Goal: Complete application form

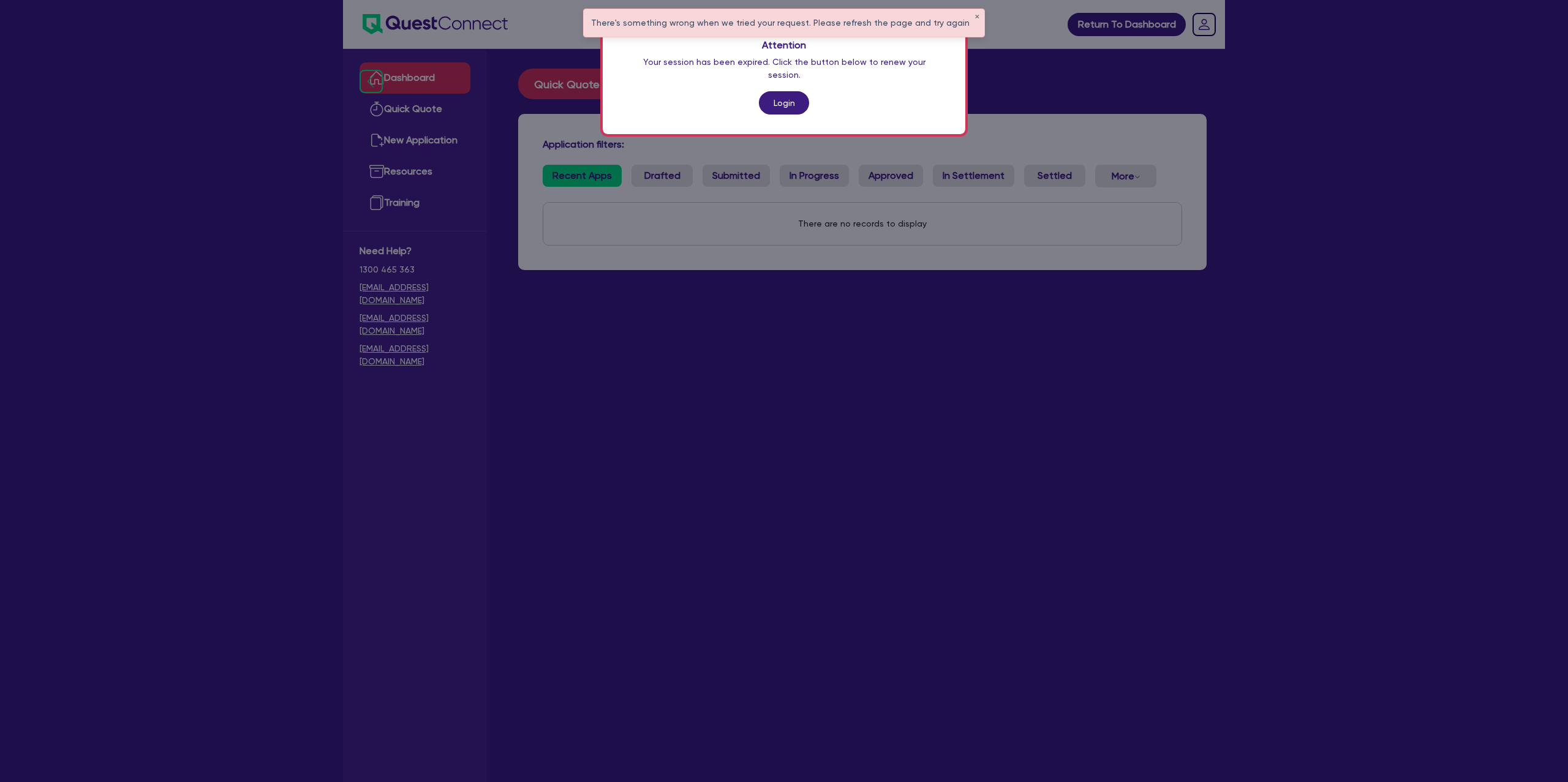
click at [806, 80] on div "Attention Your session has been expired. Click the button below to renew your s…" at bounding box center [783, 77] width 362 height 114
click at [801, 91] on link "Login" at bounding box center [784, 103] width 50 height 23
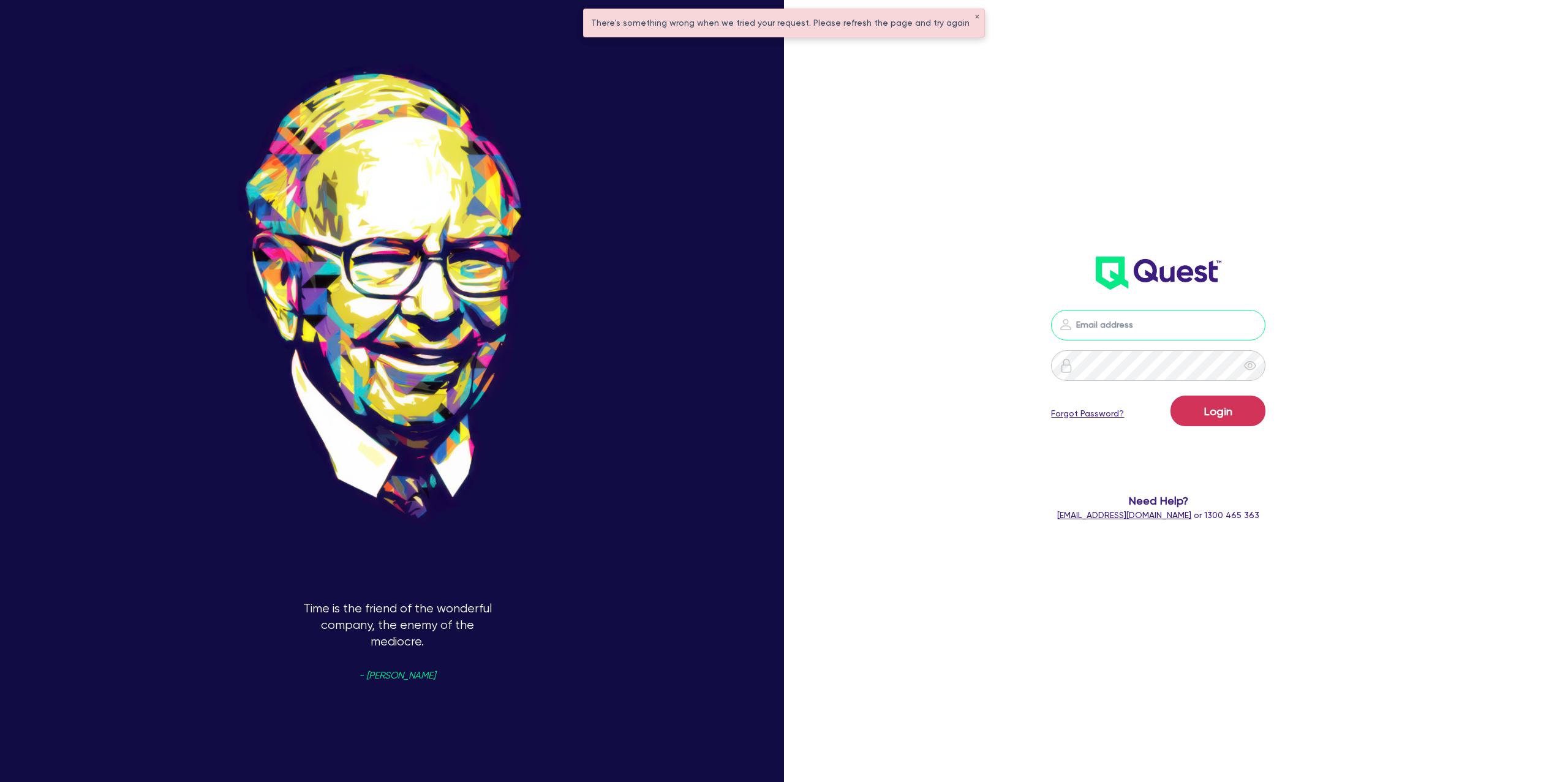
click at [1131, 330] on input "email" at bounding box center [1158, 325] width 214 height 31
type input "gabriel.vanjour@quest.finance"
click at [1186, 411] on button "Login" at bounding box center [1218, 411] width 95 height 31
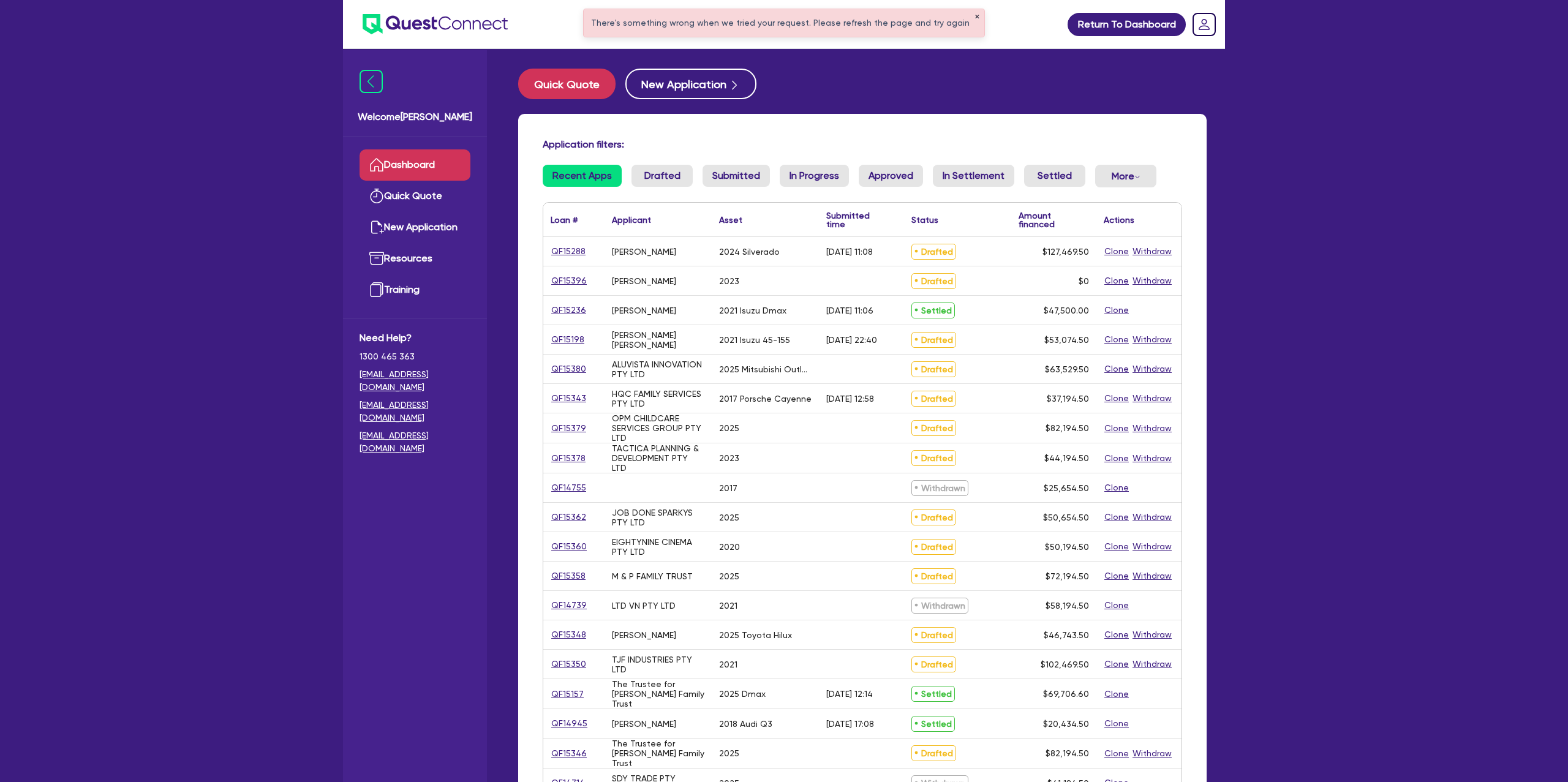
click at [975, 16] on button "✕" at bounding box center [977, 16] width 5 height 6
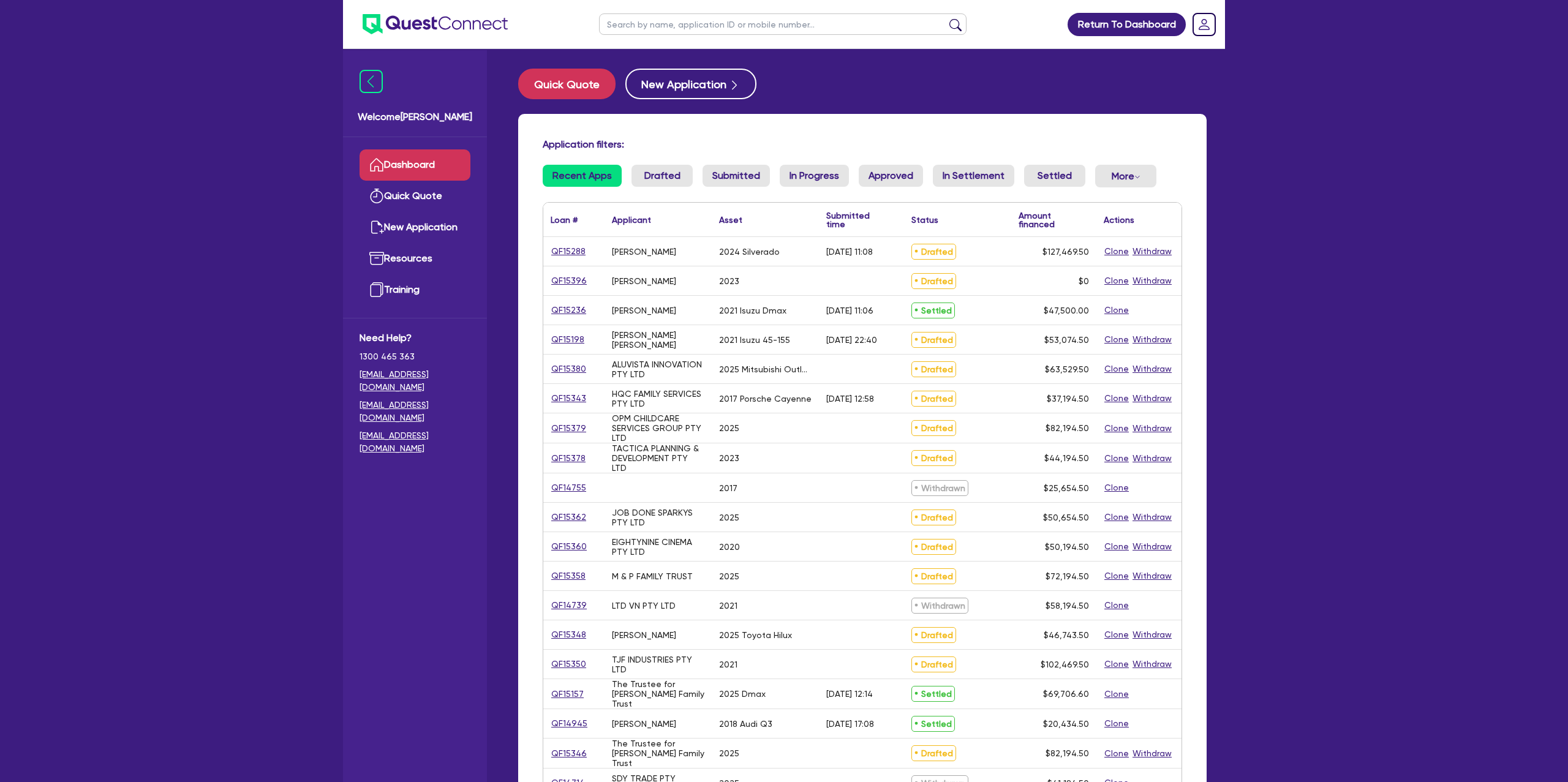
click at [647, 19] on input "text" at bounding box center [783, 24] width 368 height 22
type input "matt"
click at [946, 18] on button "submit" at bounding box center [956, 27] width 20 height 17
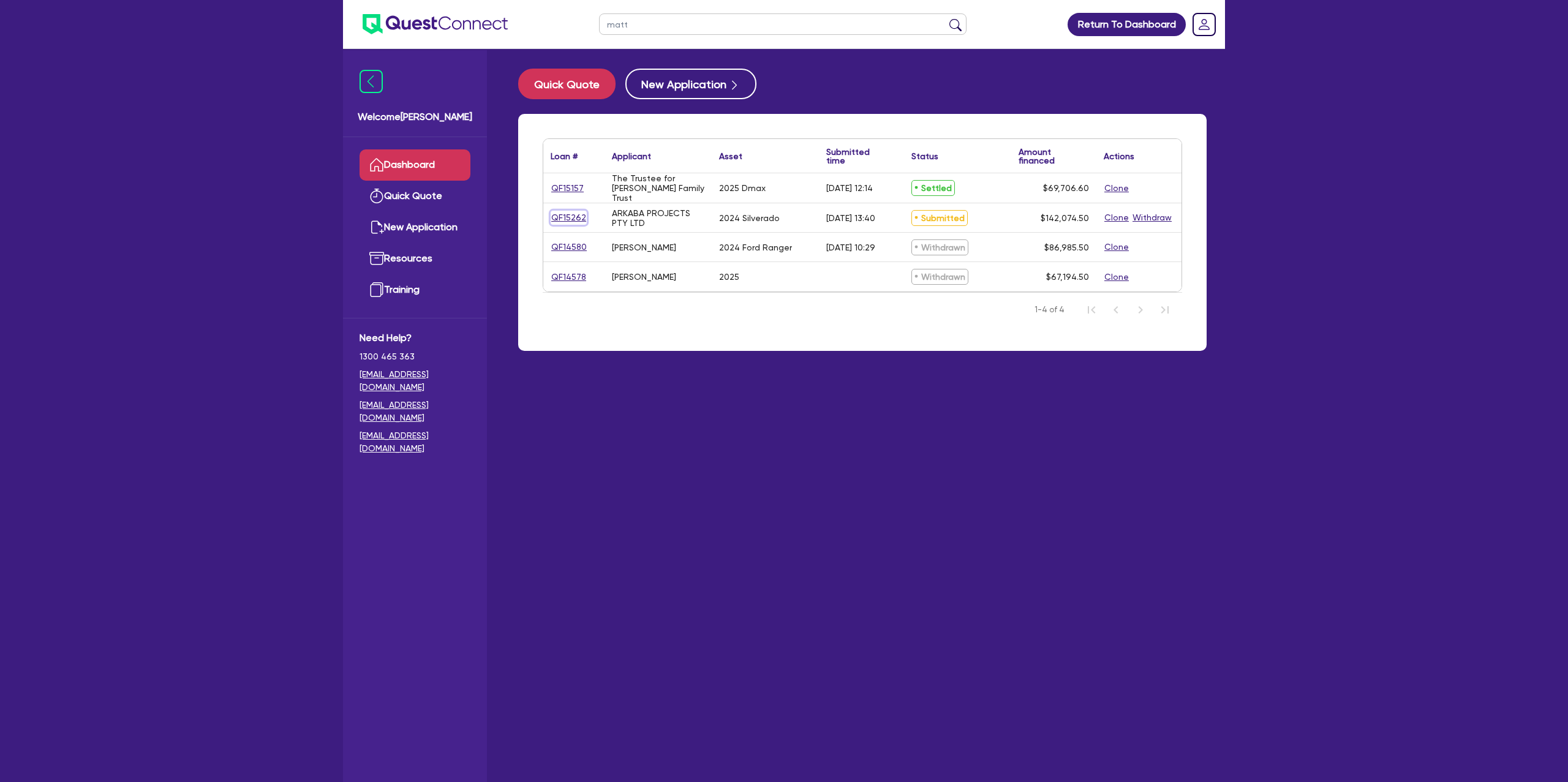
click at [571, 211] on link "QF15262" at bounding box center [568, 217] width 36 height 14
select select "Other"
select select "CARS_AND_LIGHT_TRUCKS"
select select "PASSENGER_VEHICLES"
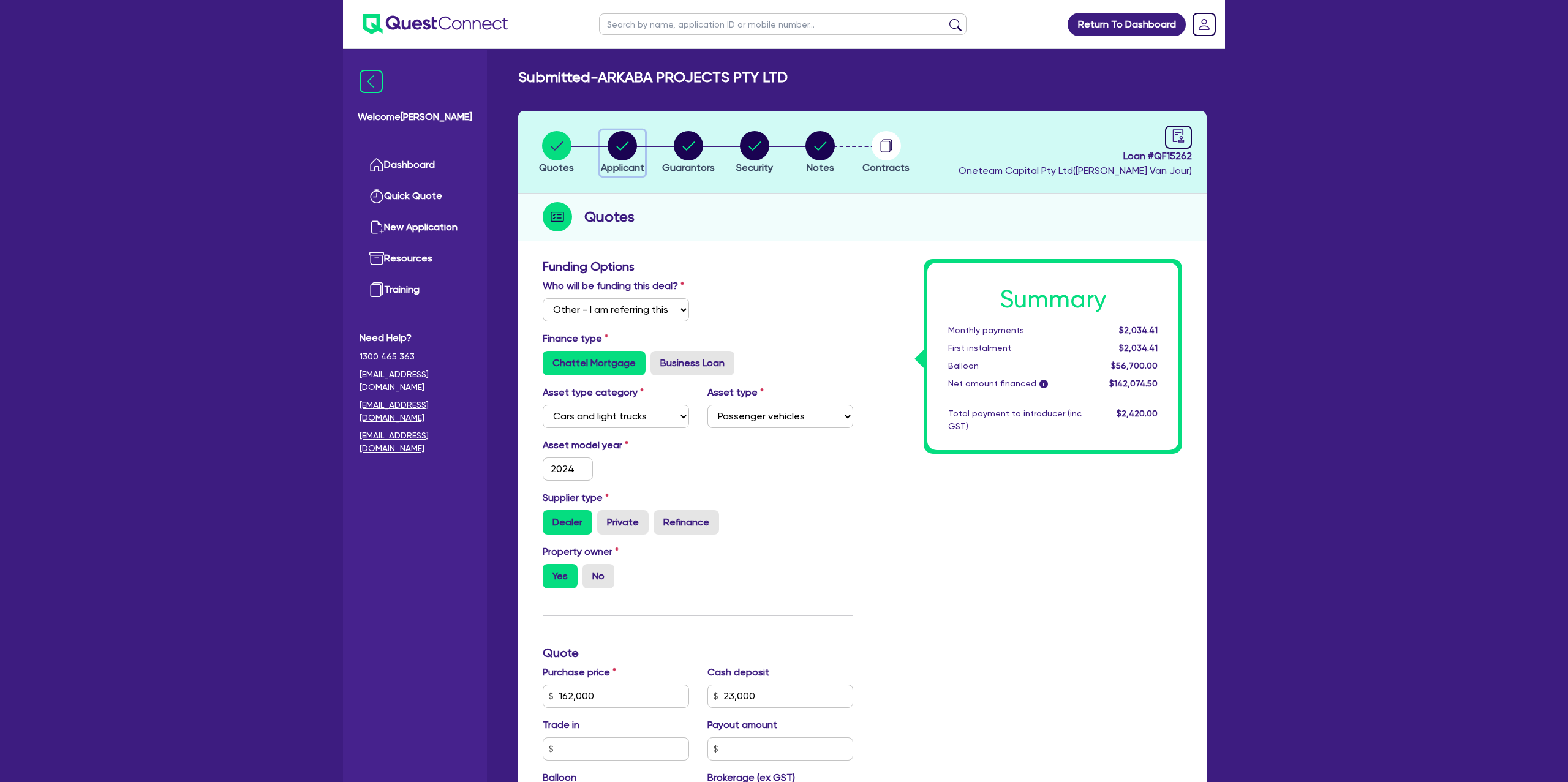
click at [625, 145] on icon "button" at bounding box center [623, 145] width 12 height 9
select select "COMPANY"
select select "BUILDING_CONSTRUCTION"
select select "BUSINESSES_CONSTRUCTION_SERVICES"
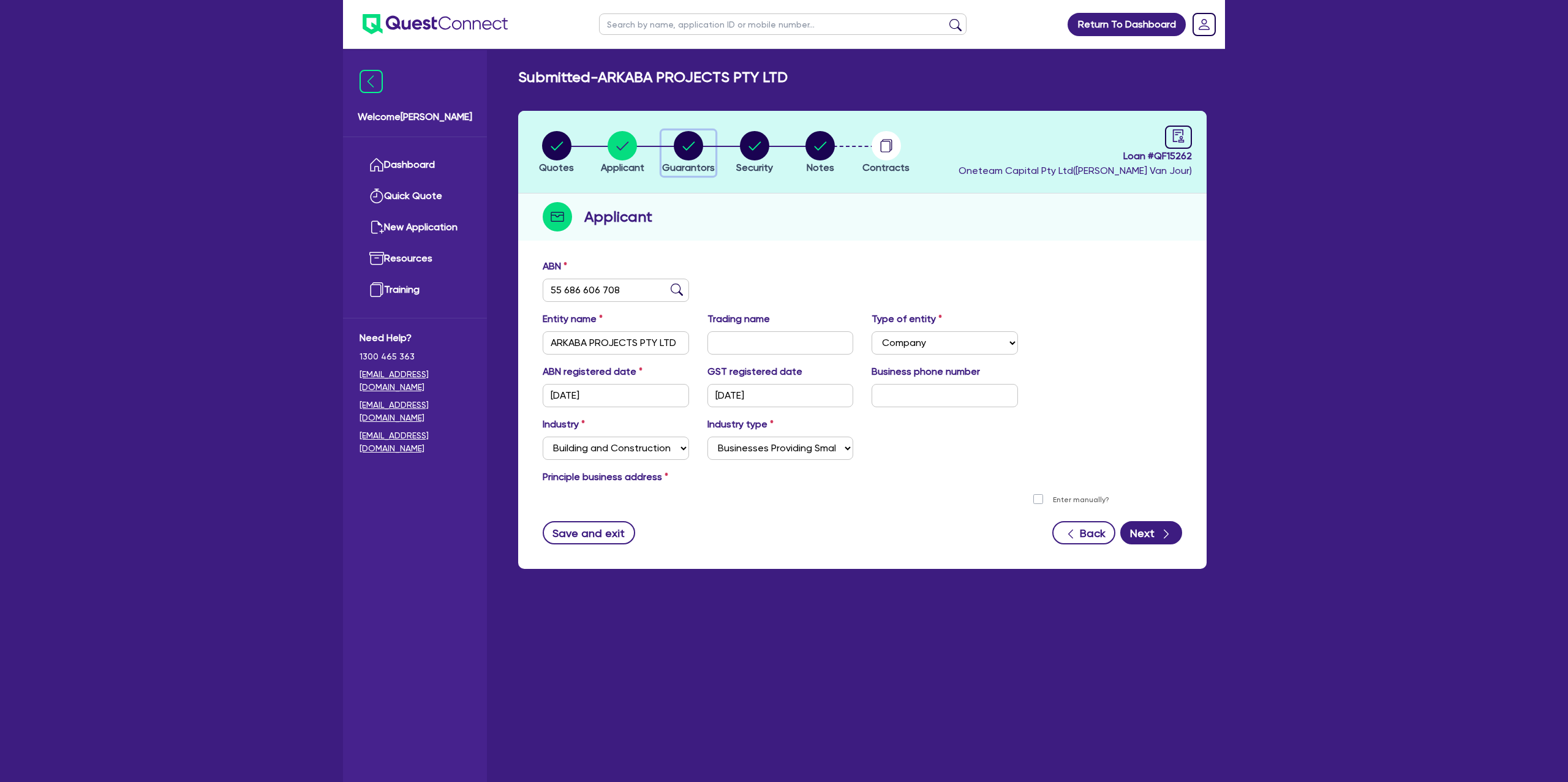
click at [694, 145] on circle "button" at bounding box center [689, 145] width 30 height 30
select select "MR"
select select "QLD"
select select "MARRIED"
select select "CASH"
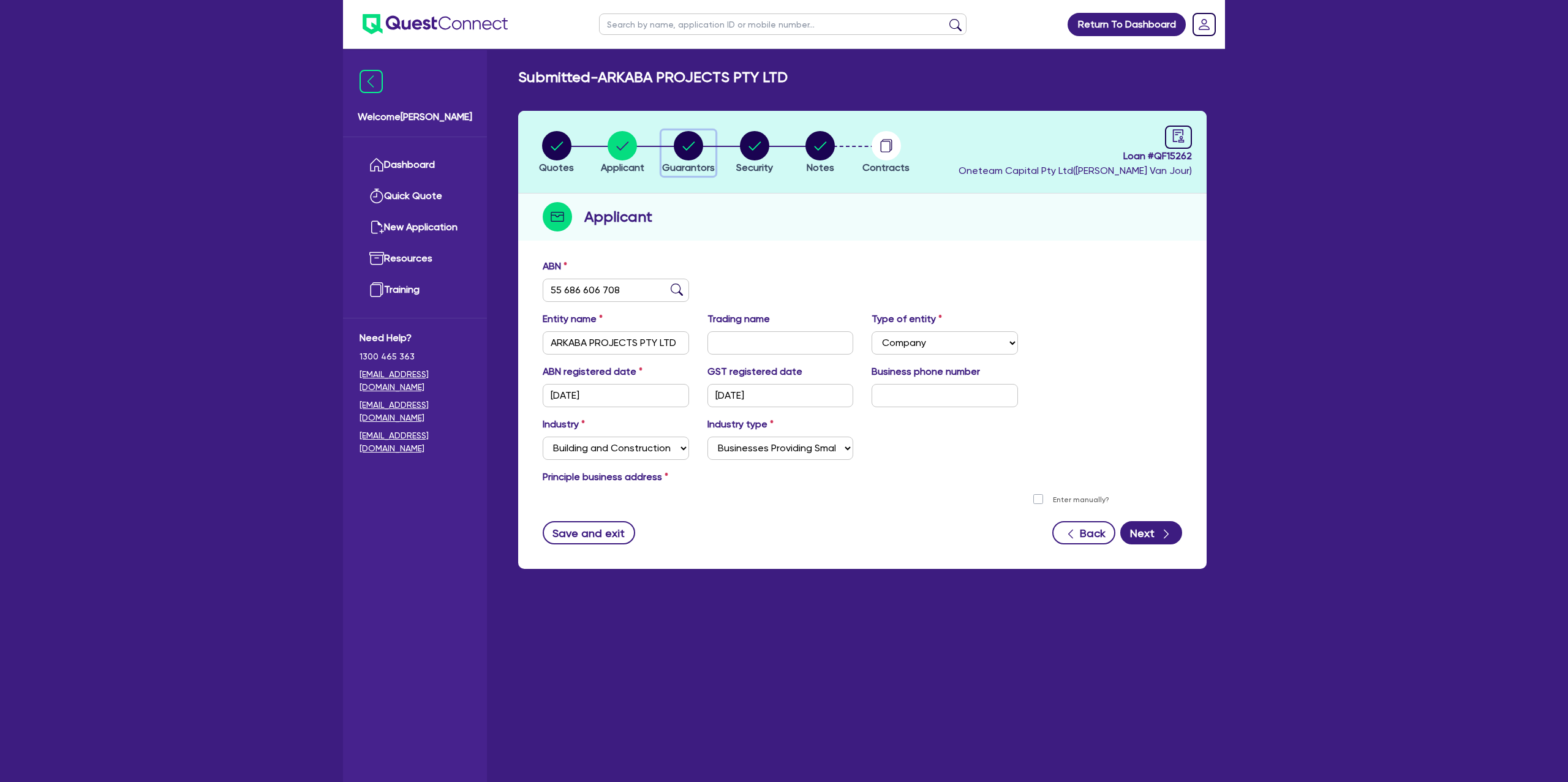
select select "MORTGAGE"
select select "VEHICLE_LOAN"
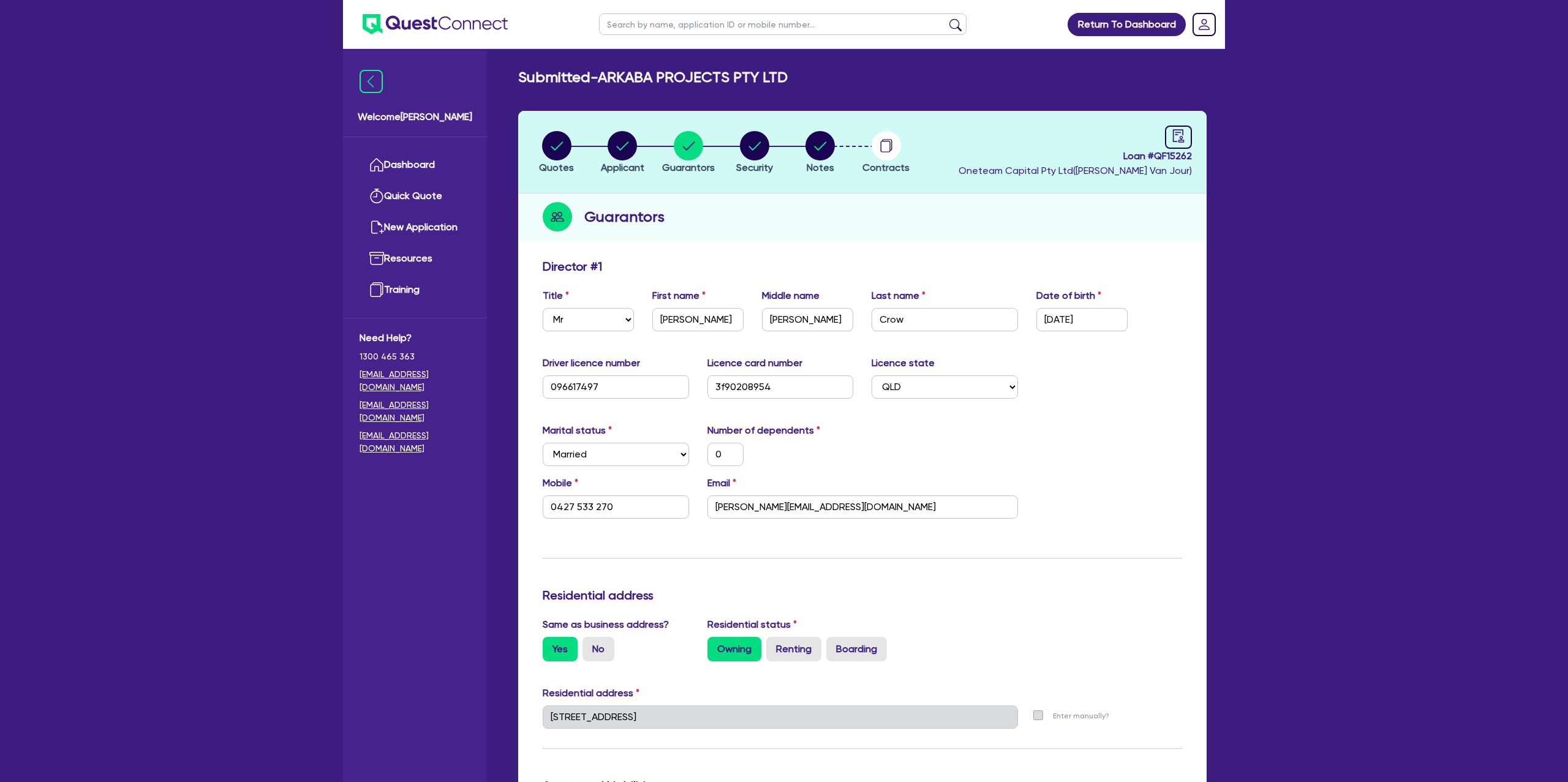
click at [950, 165] on header "Quotes Applicant Guarantors Security Notes Contracts Loan # QF15262 Oneteam Cap…" at bounding box center [862, 153] width 689 height 83
click at [449, 151] on link "Dashboard" at bounding box center [415, 165] width 111 height 32
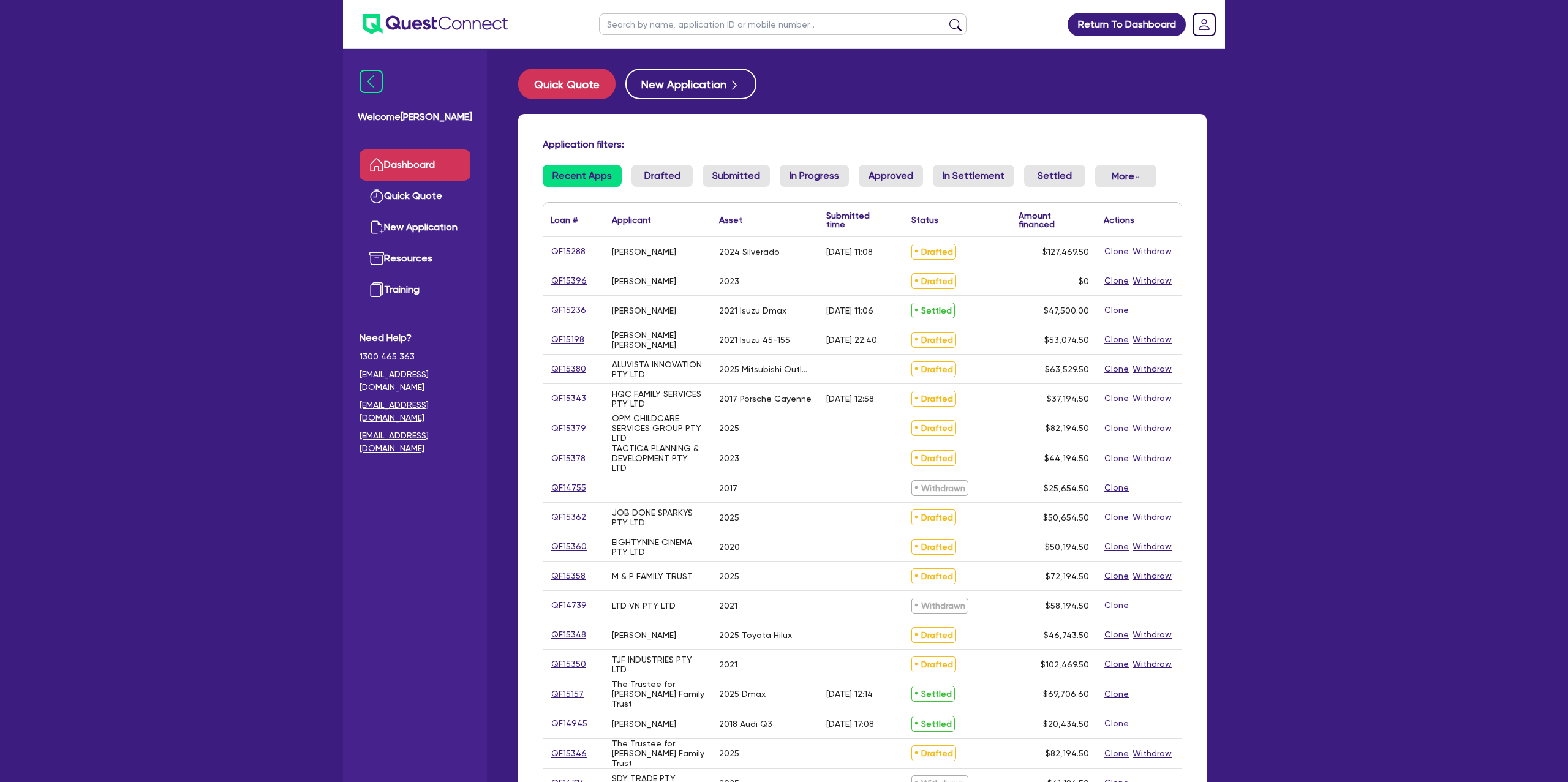
click at [647, 28] on input "text" at bounding box center [783, 24] width 368 height 22
type input "theo"
click at [946, 18] on button "submit" at bounding box center [956, 27] width 20 height 17
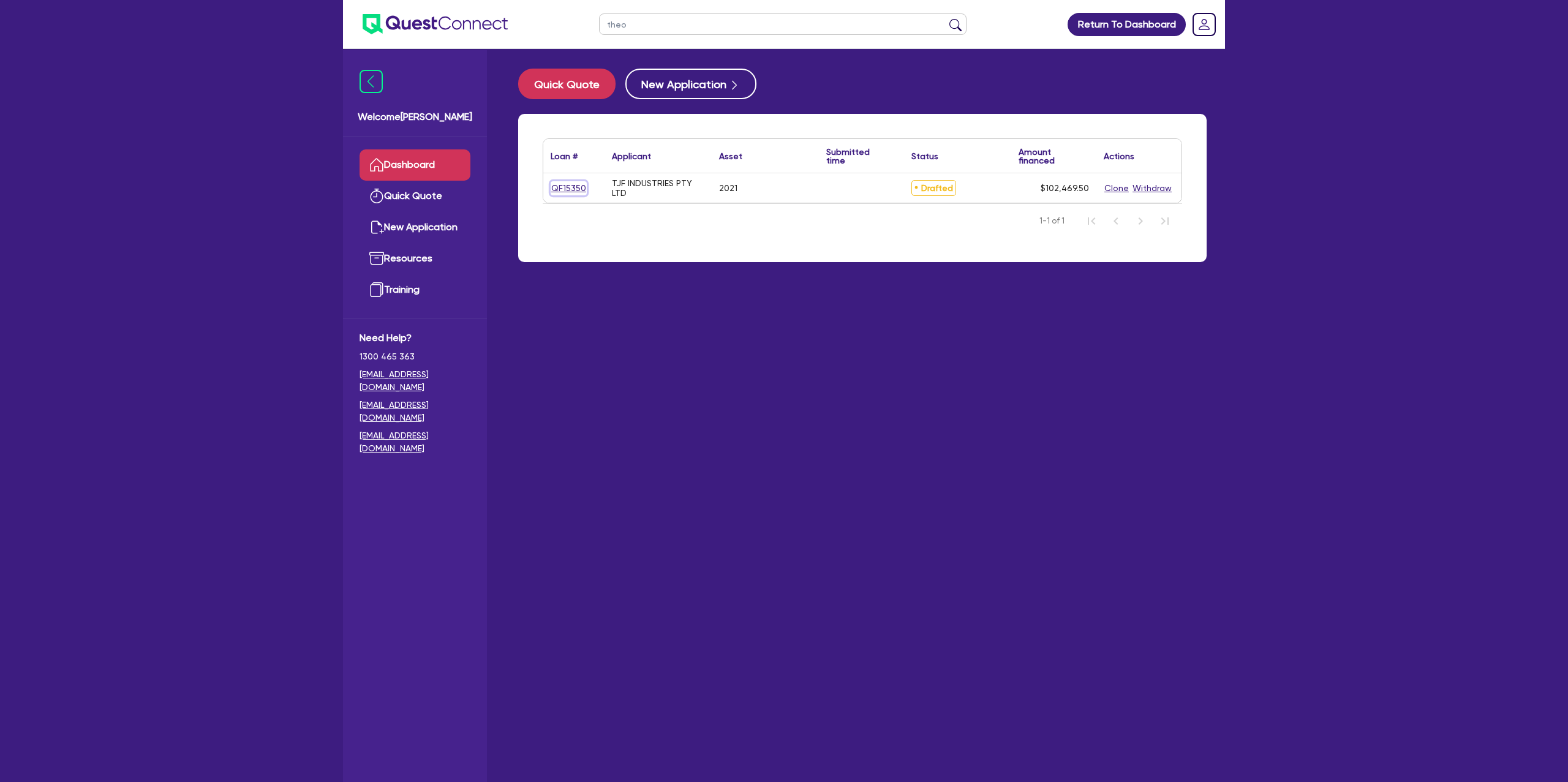
click at [581, 189] on link "QF15350" at bounding box center [568, 188] width 36 height 14
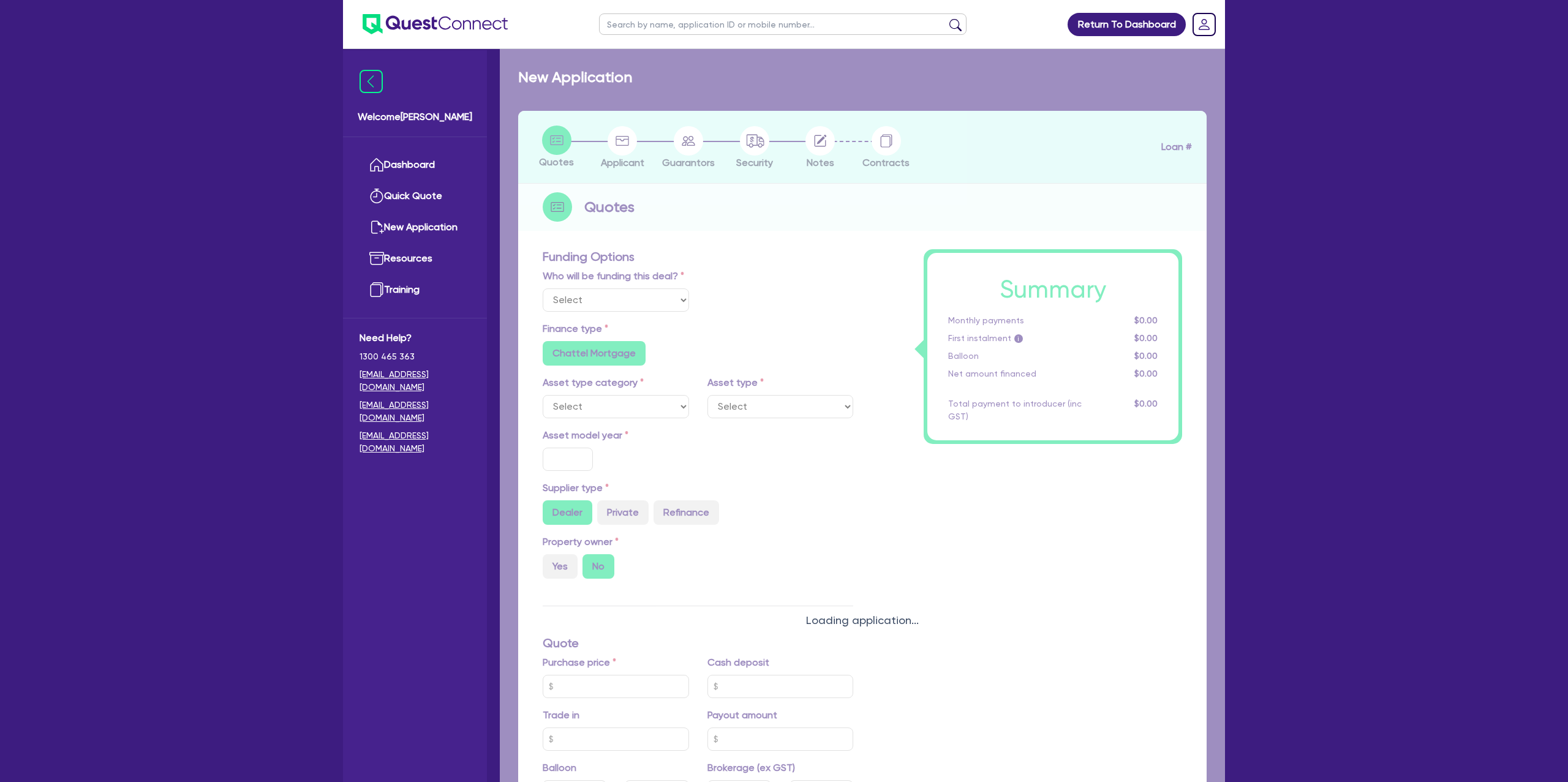
select select "CARS_AND_LIGHT_TRUCKS"
type input "2021"
radio input "false"
radio input "true"
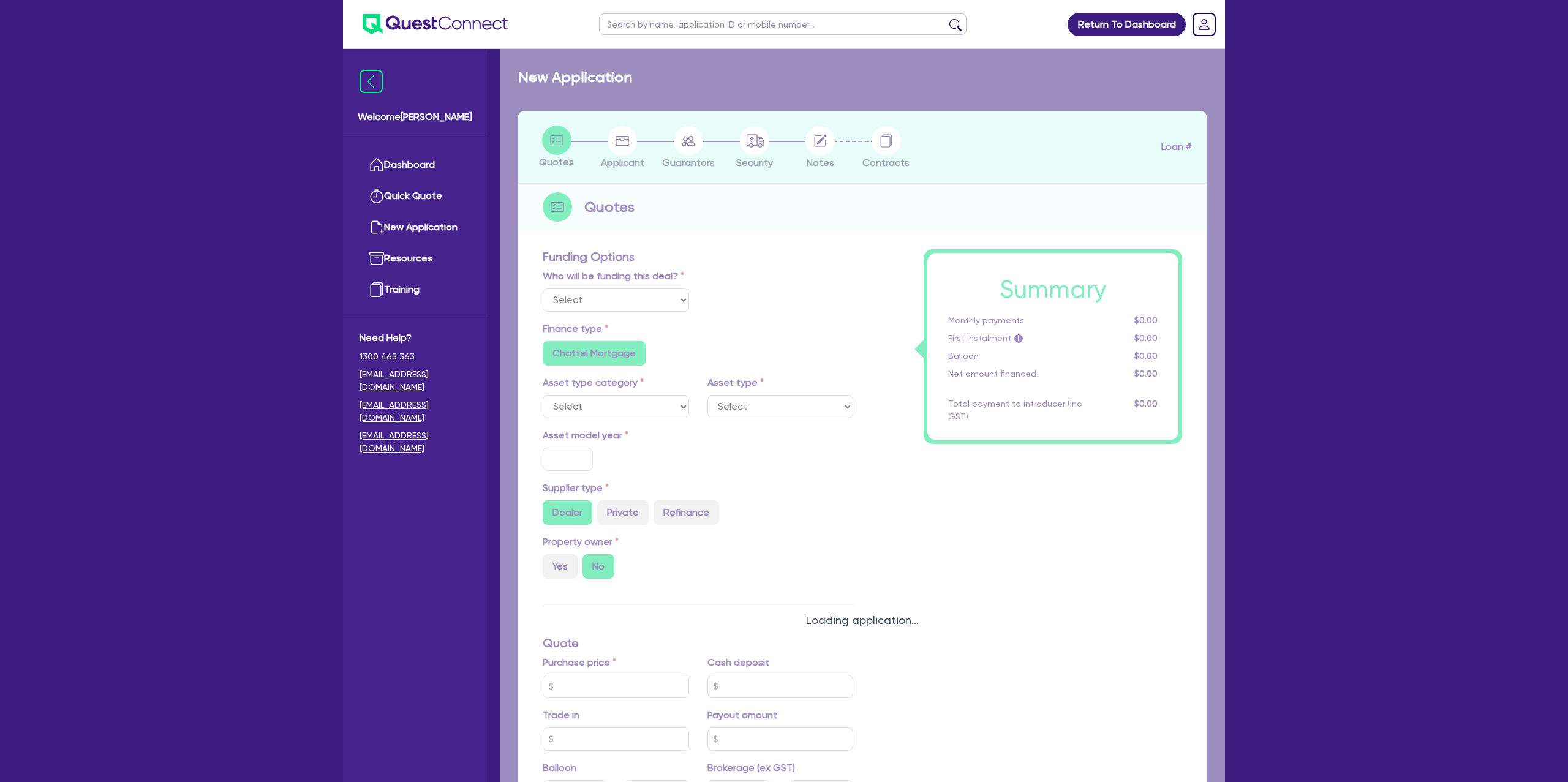
type input "100,000"
type input "8.99"
radio input "false"
type input "1,650"
radio input "true"
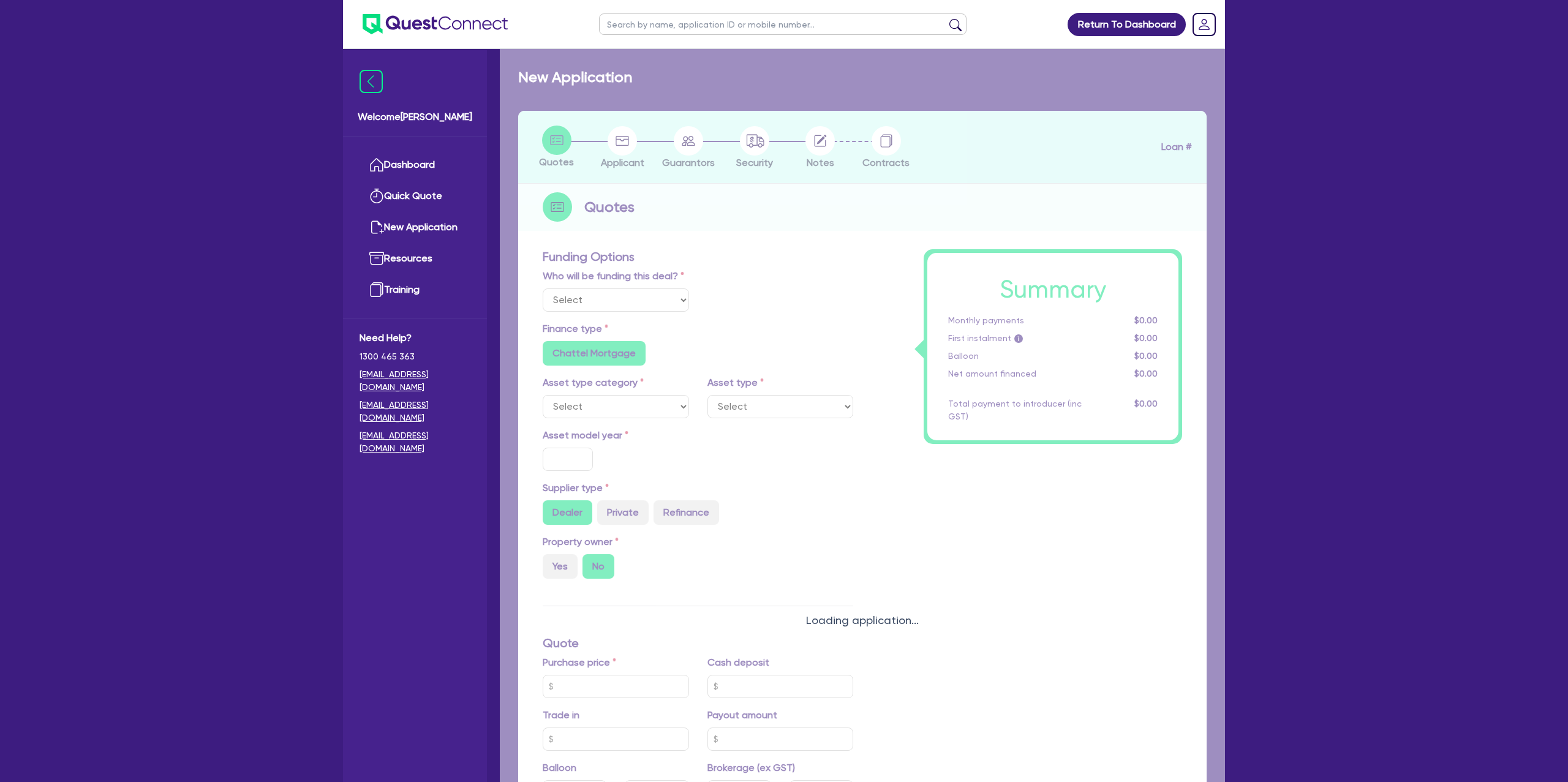
radio input "true"
select select "PASSENGER_VEHICLES"
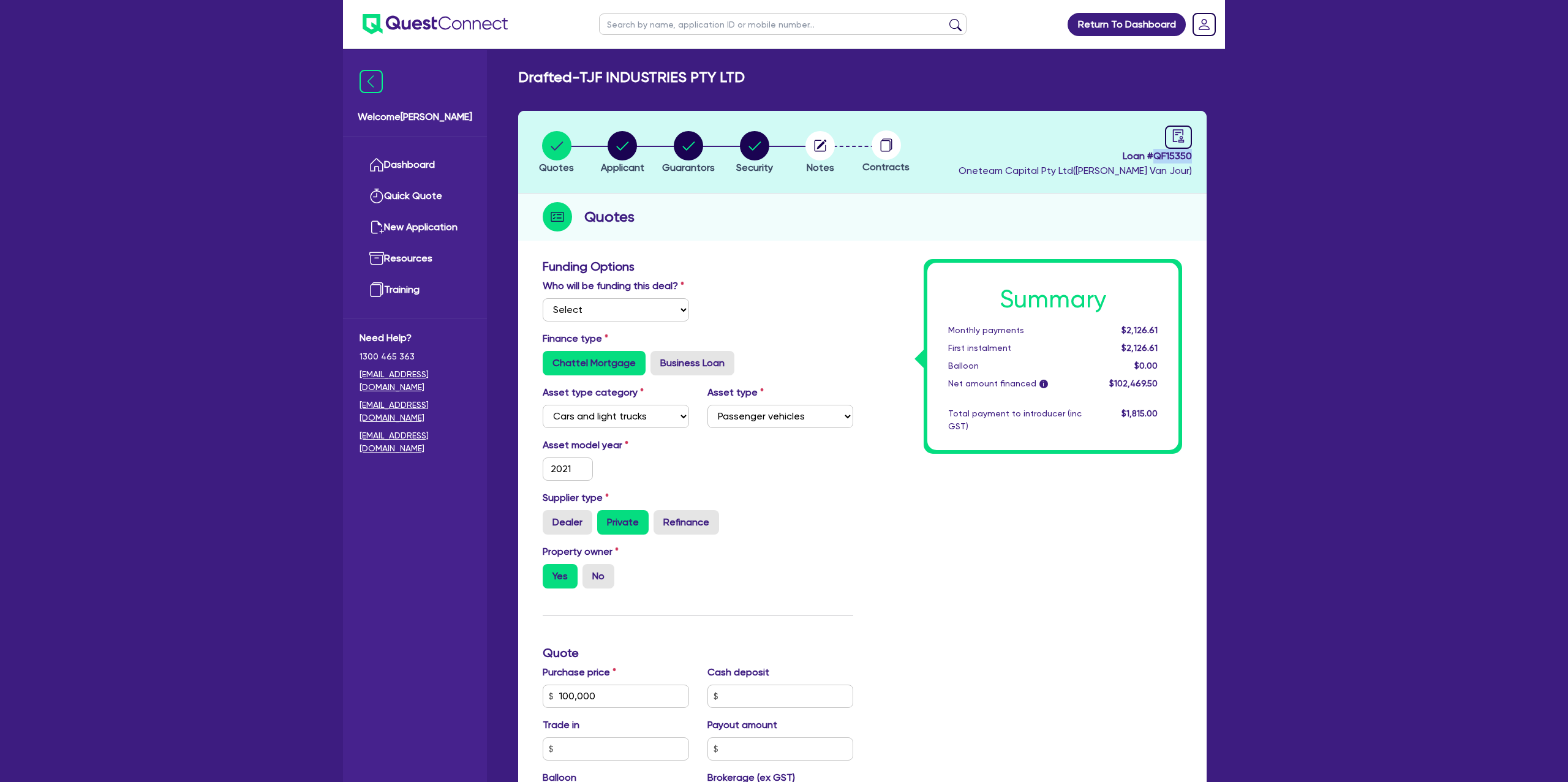
drag, startPoint x: 1154, startPoint y: 156, endPoint x: 1194, endPoint y: 157, distance: 40.0
click at [1194, 157] on header "Quotes Applicant Guarantors Security Notes Contracts Loan # QF15350 Oneteam Cap…" at bounding box center [862, 153] width 689 height 83
copy span "QF15350"
drag, startPoint x: 583, startPoint y: 78, endPoint x: 767, endPoint y: 75, distance: 184.0
click at [749, 85] on div "Drafted - TJF INDUSTRIES PTY LTD" at bounding box center [862, 77] width 707 height 18
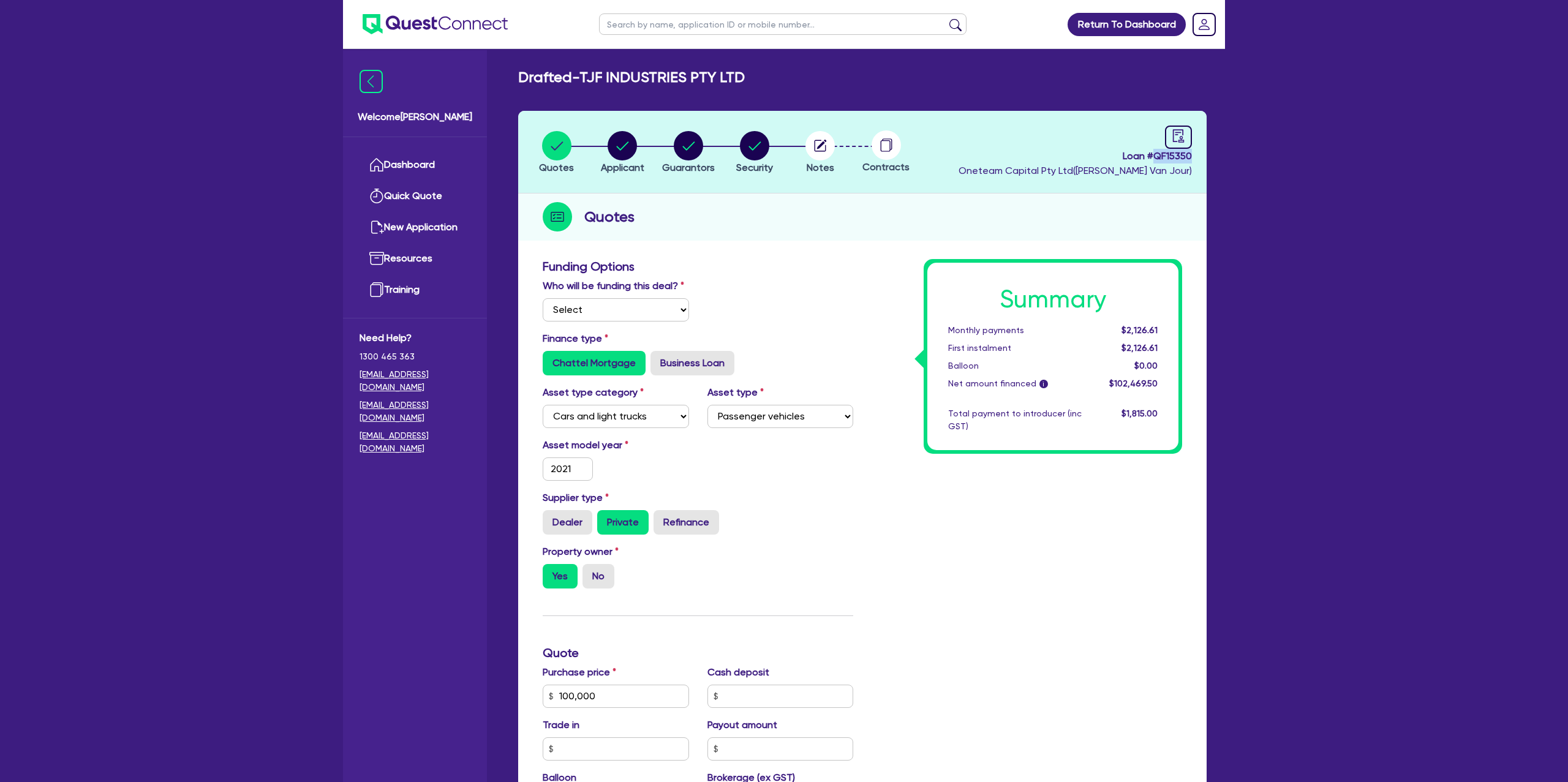
copy h2 "TJF INDUSTRIES PTY LTD"
click at [618, 139] on circle "button" at bounding box center [622, 145] width 30 height 30
select select "COMPANY"
select select "BUILDING_CONSTRUCTION"
select select "TRADES_SERVICES_CONSUMERS"
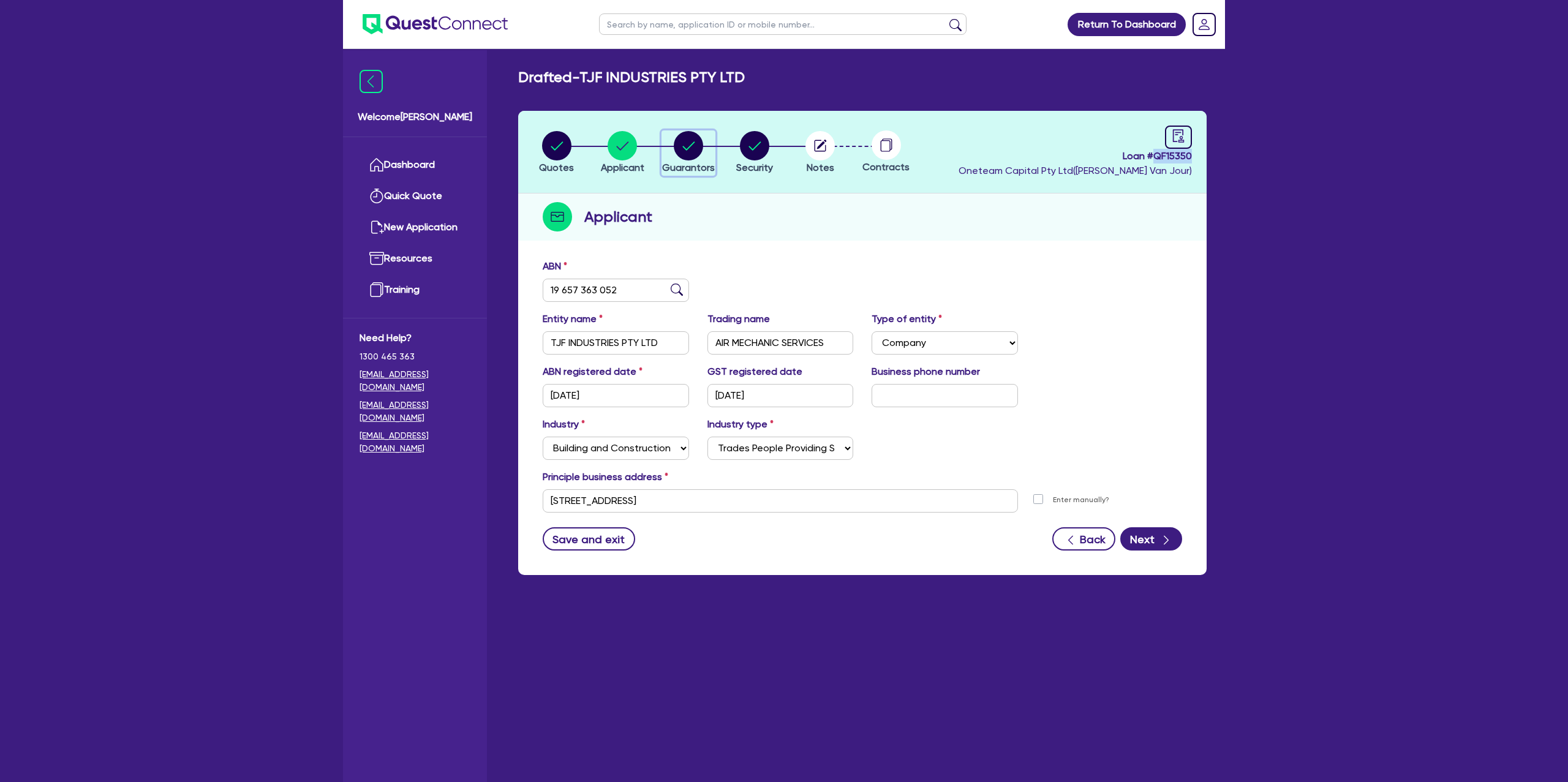
click at [698, 143] on circle "button" at bounding box center [689, 145] width 30 height 30
select select "MR"
select select "[GEOGRAPHIC_DATA]"
select select "SINGLE"
select select "INVESTMENT_PROPERTY"
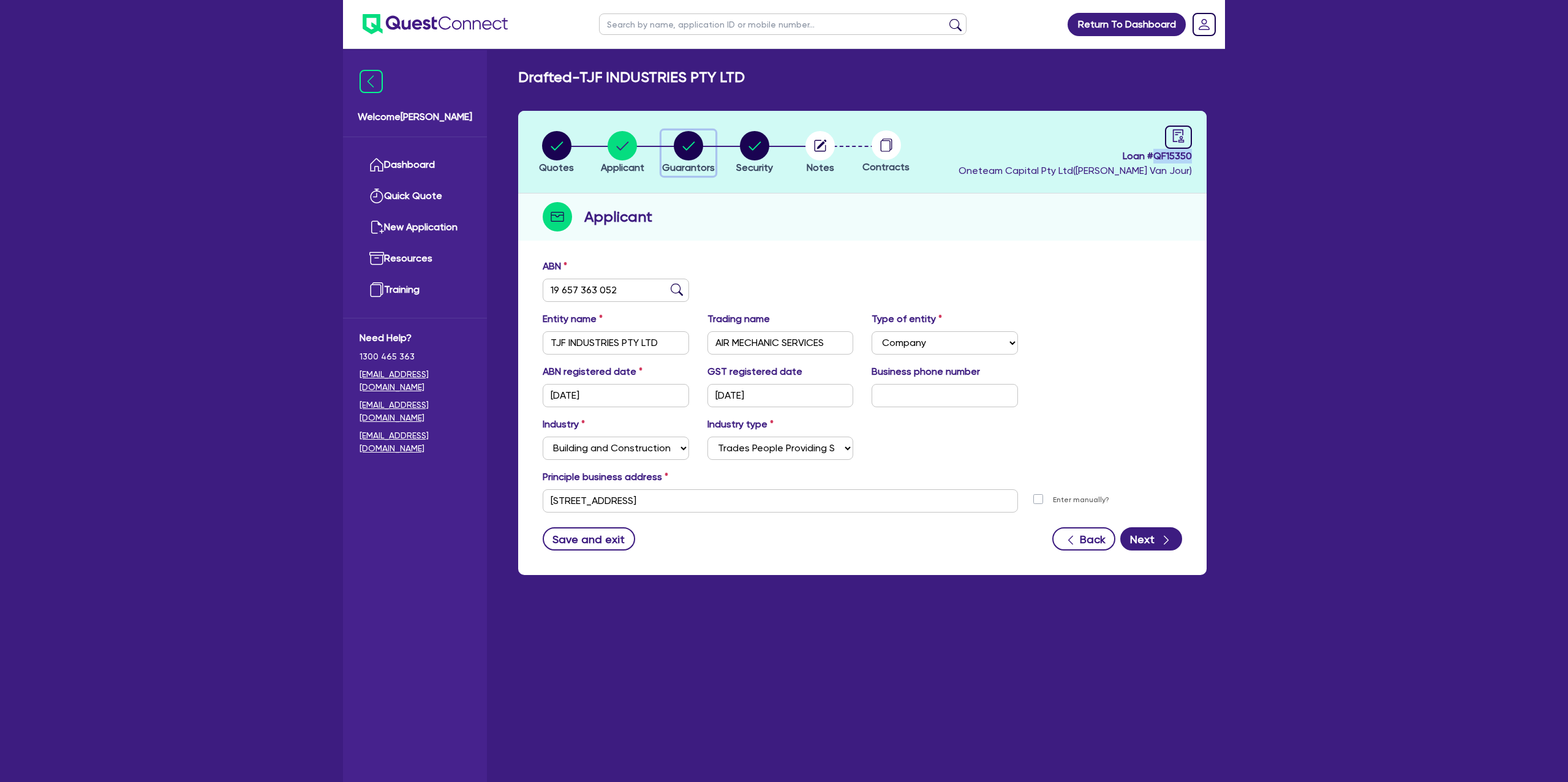
select select "CASH"
select select "MORTGAGE"
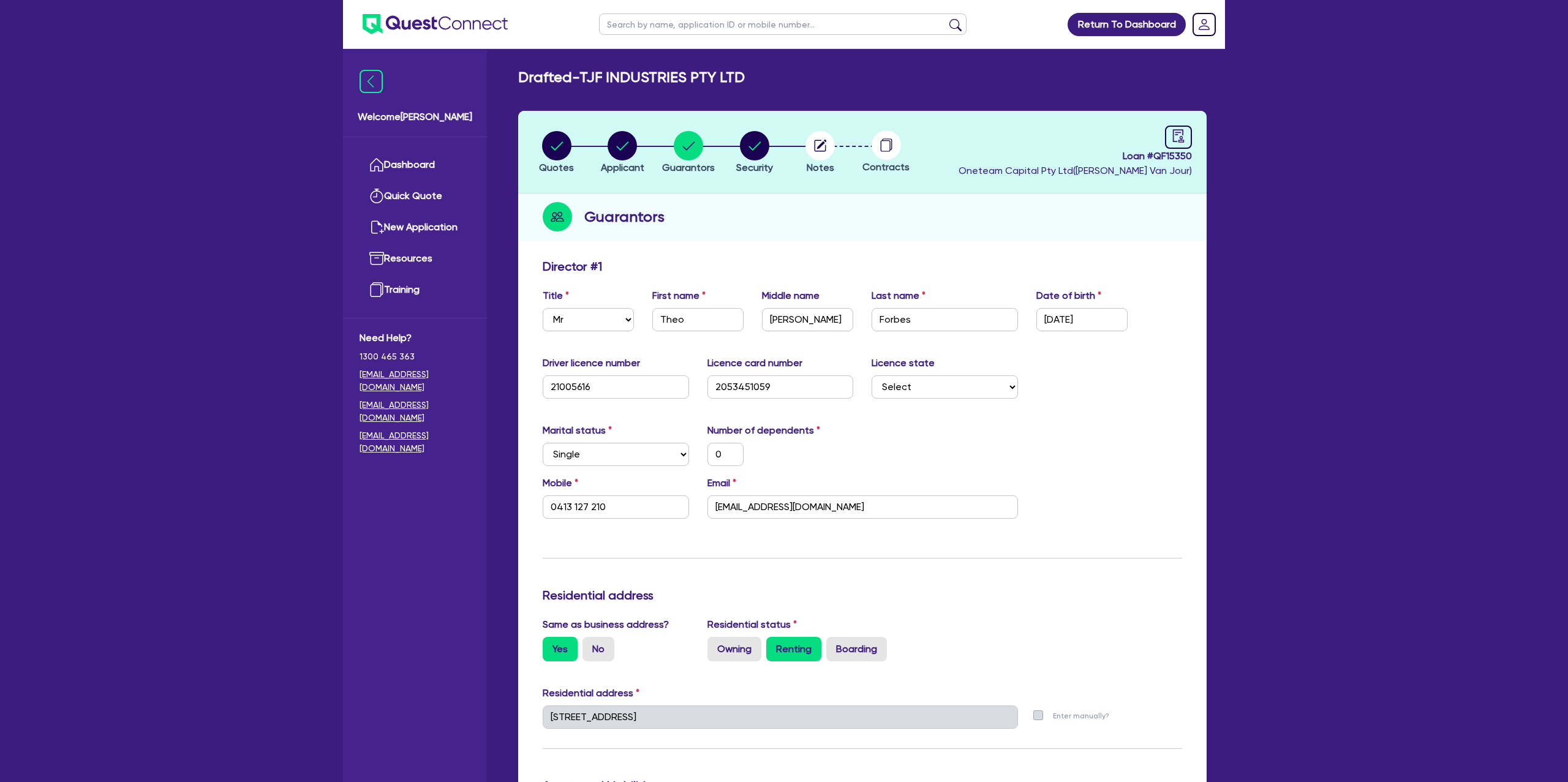
click at [1079, 57] on main "Drafted - TJF INDUSTRIES PTY LTD Quotes Applicant Guarantors Security Notes Con…" at bounding box center [862, 770] width 725 height 1441
click at [390, 159] on link "Dashboard" at bounding box center [415, 165] width 111 height 32
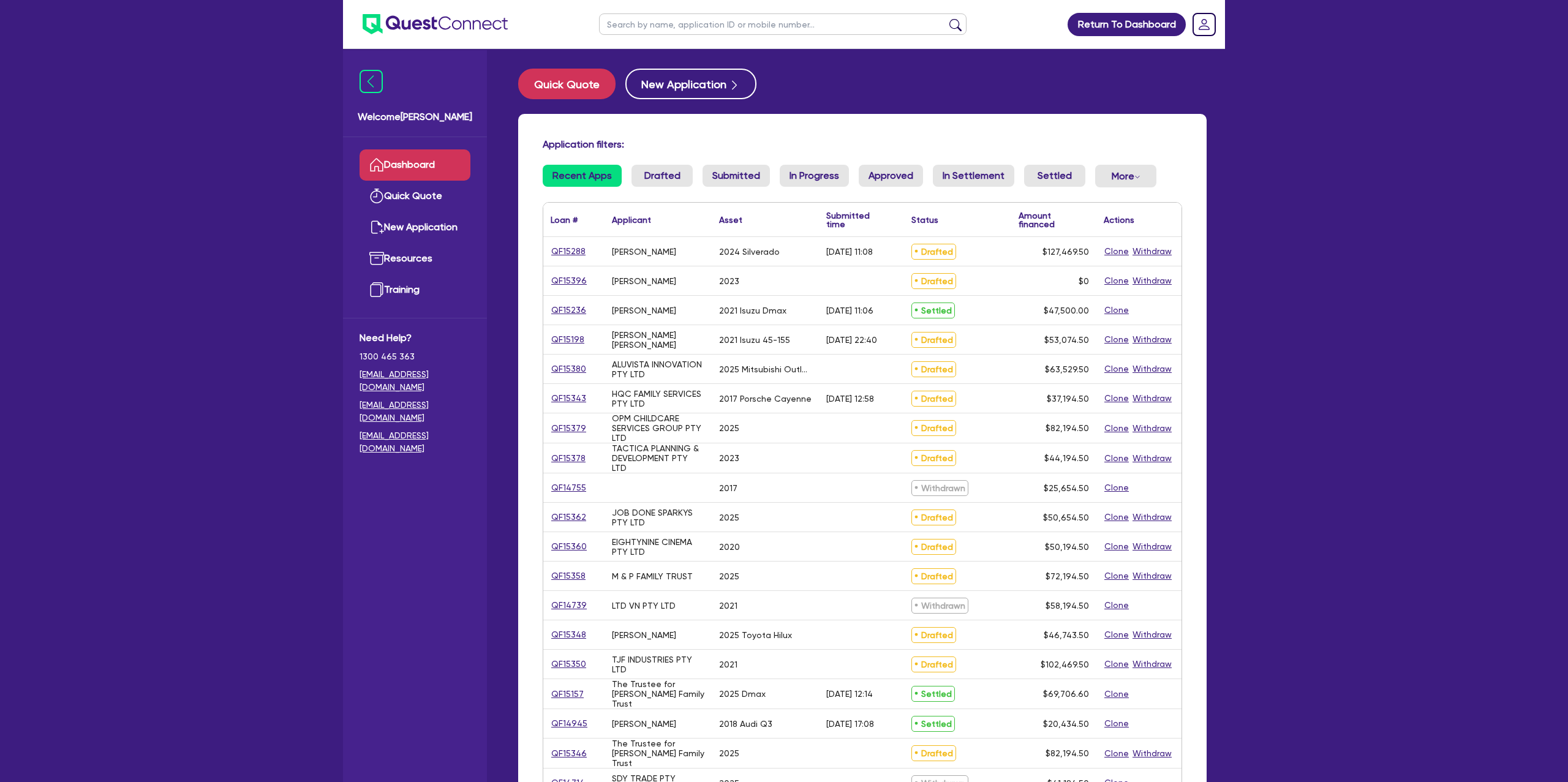
click at [688, 16] on input "text" at bounding box center [783, 24] width 368 height 22
type input "s"
type input "n"
click at [946, 18] on button "submit" at bounding box center [956, 27] width 20 height 17
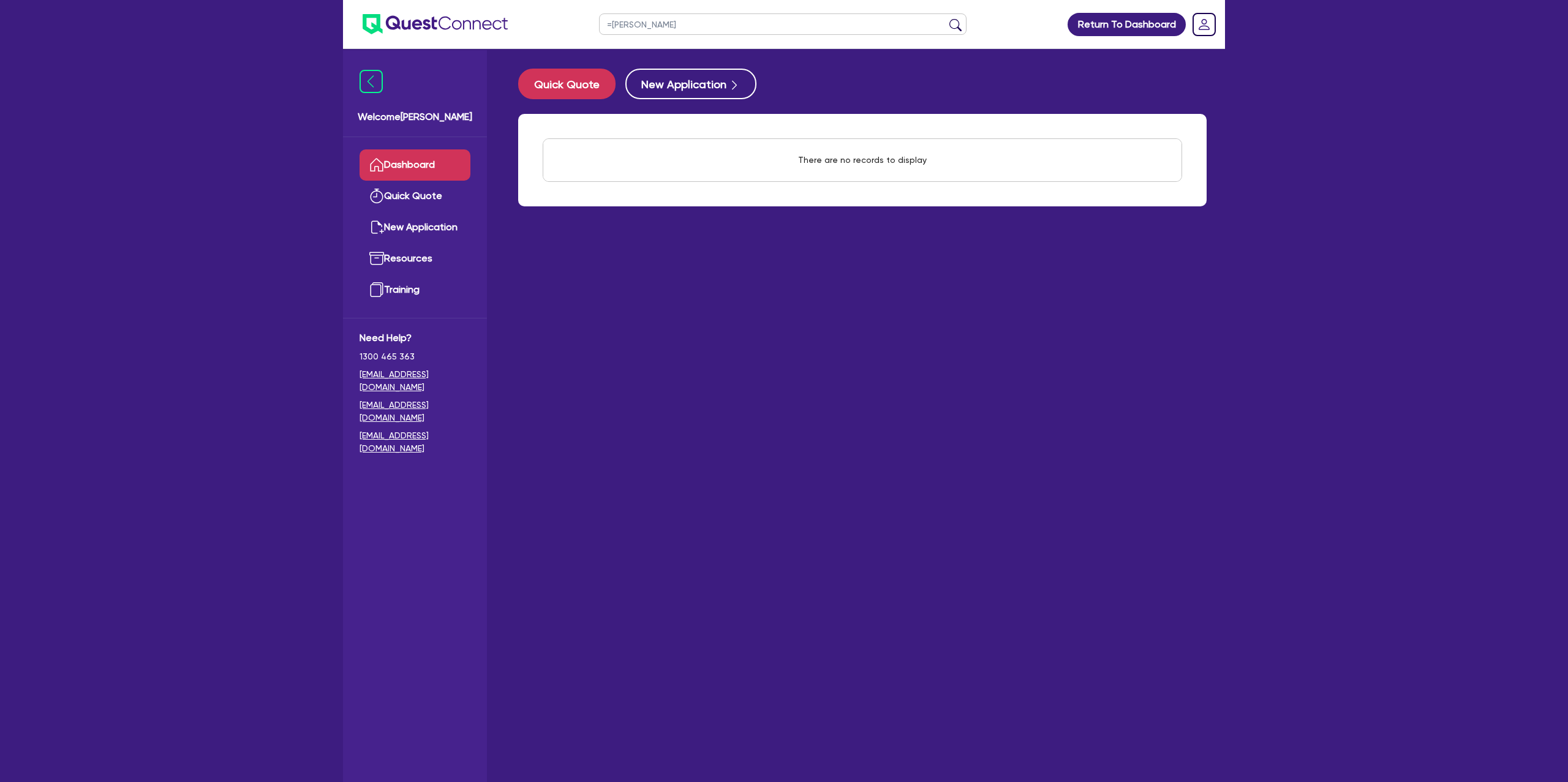
click at [616, 18] on input "=michael" at bounding box center [783, 24] width 368 height 22
click at [614, 22] on input "=michael" at bounding box center [783, 24] width 368 height 22
type input "michael"
click at [946, 18] on button "submit" at bounding box center [956, 27] width 20 height 17
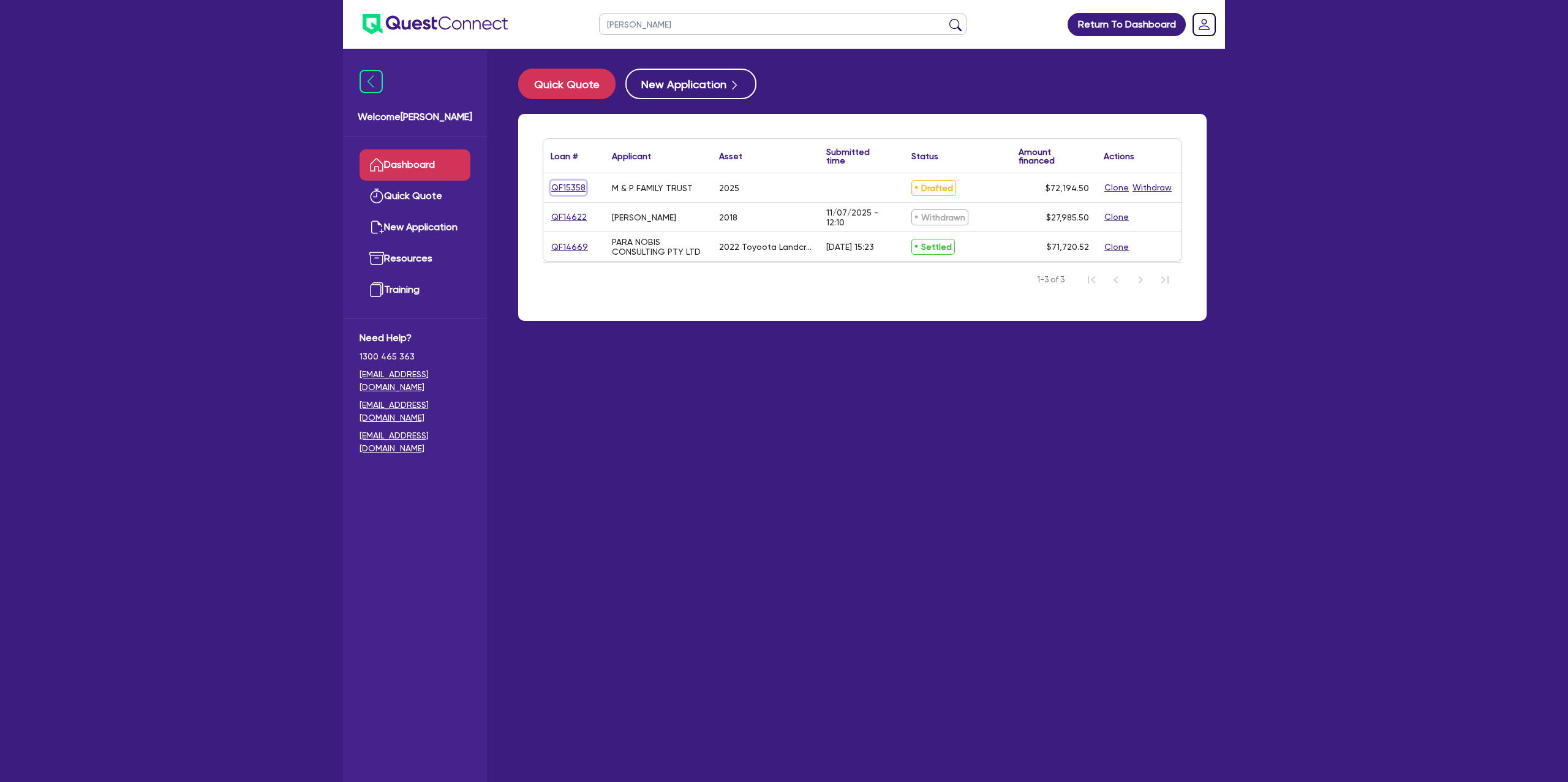
click at [567, 185] on link "QF15358" at bounding box center [568, 187] width 36 height 14
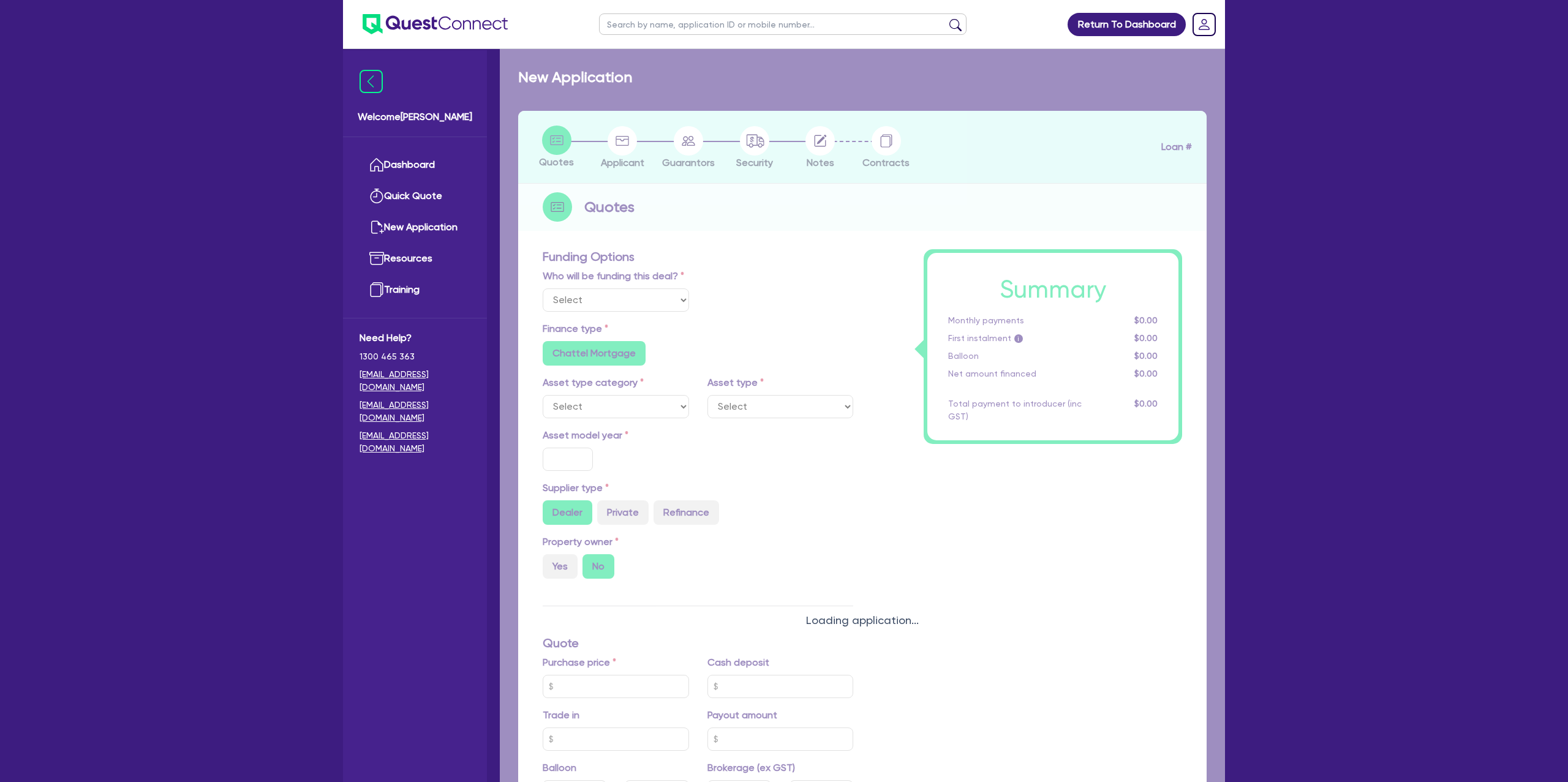
select select "Other"
select select "CARS_AND_LIGHT_TRUCKS"
type input "2025"
radio input "true"
type input "70,000"
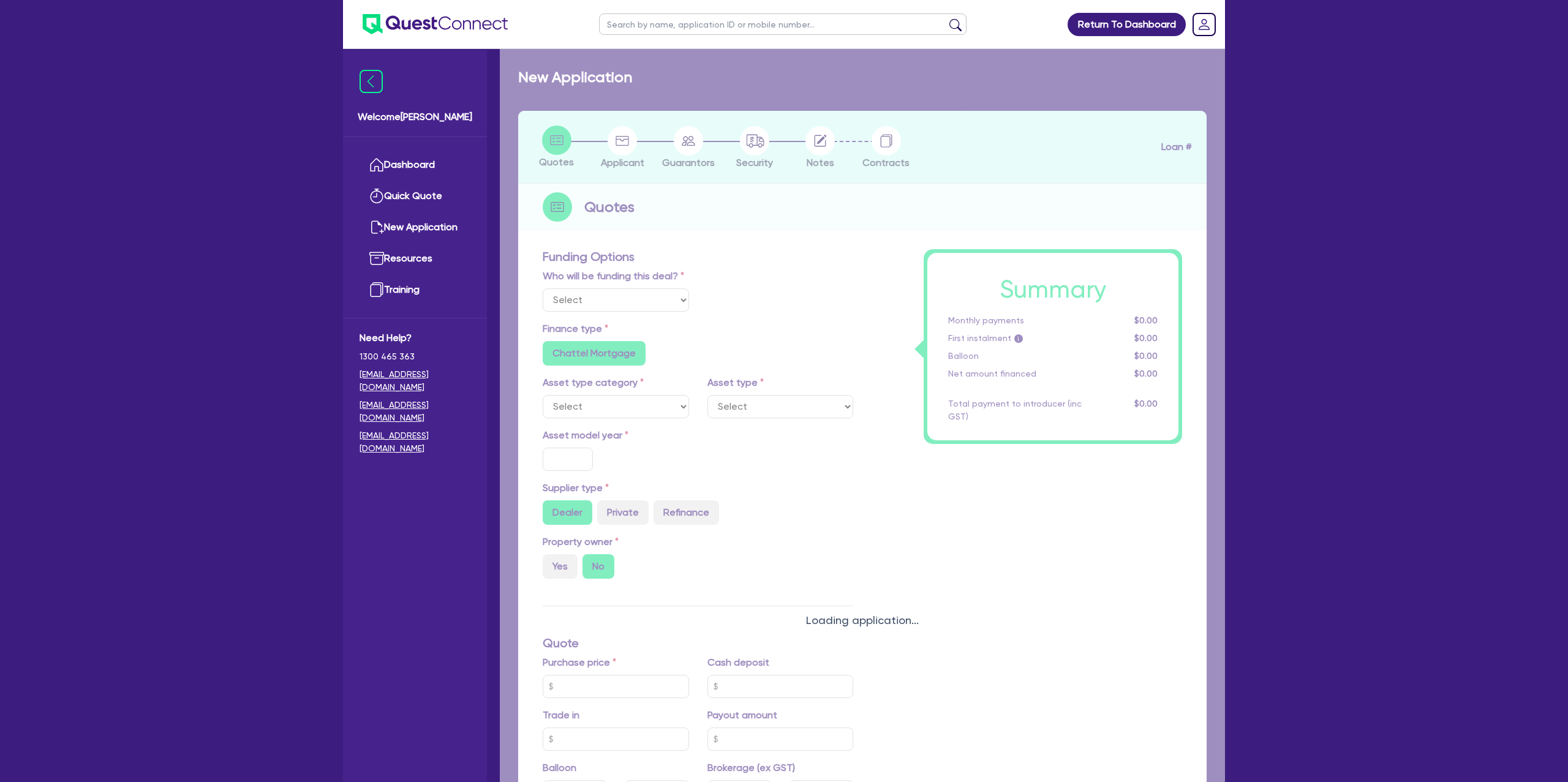
type input "30"
type input "21,000"
type input "0.5"
type input "360.97"
radio input "false"
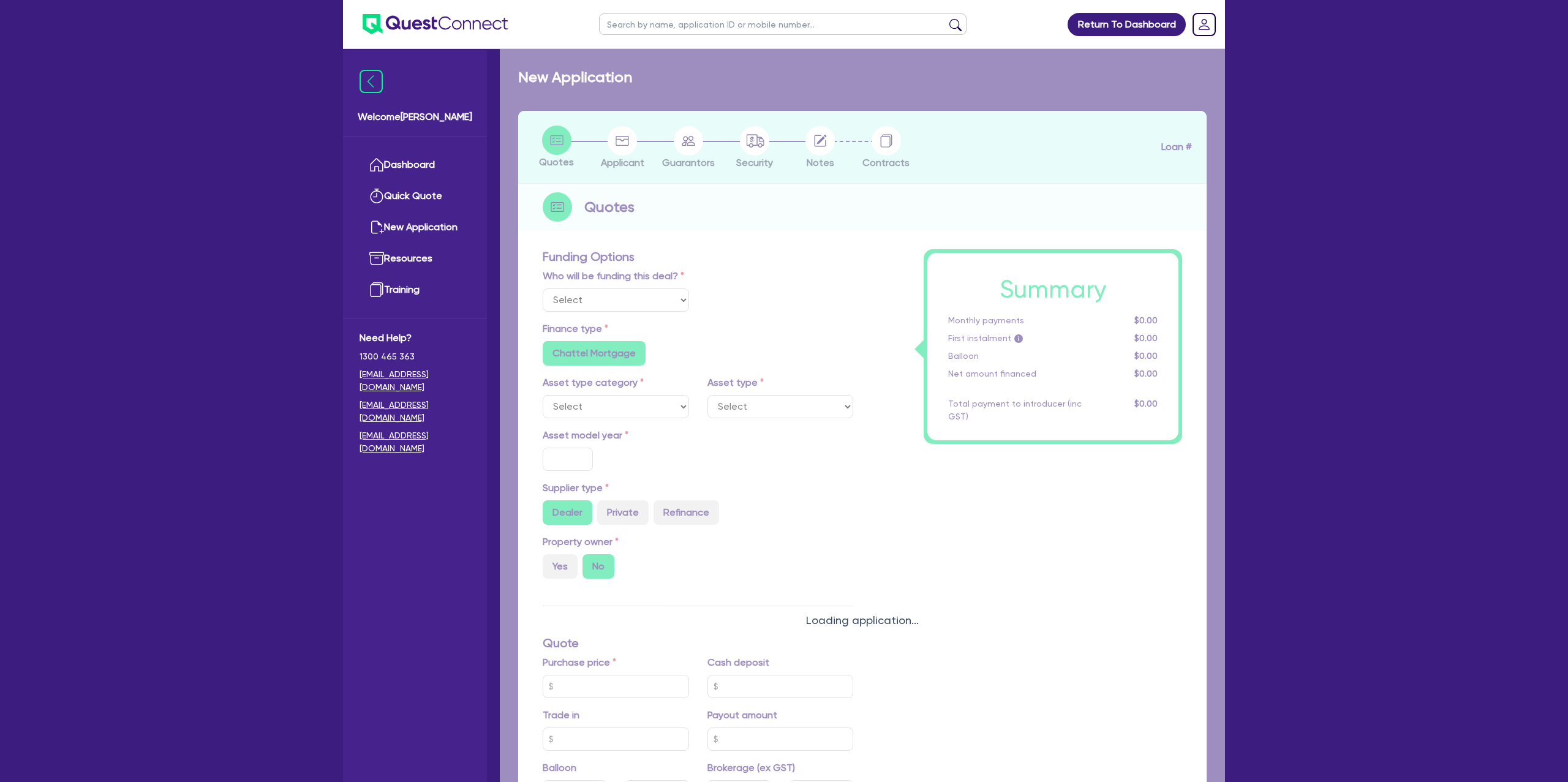
type input "6.99"
radio input "false"
type input "1,400"
radio input "true"
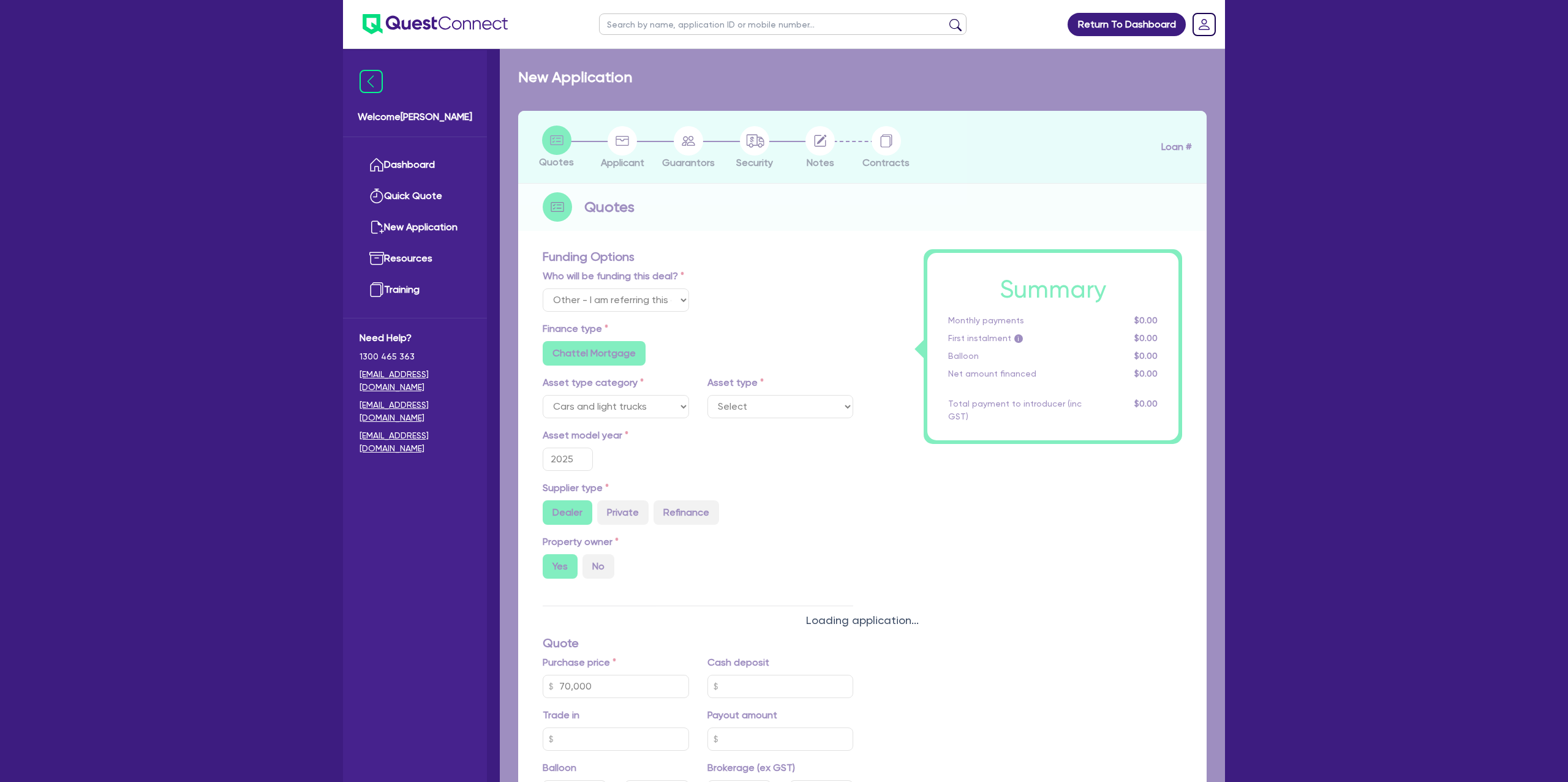
select select "PASSENGER_VEHICLES"
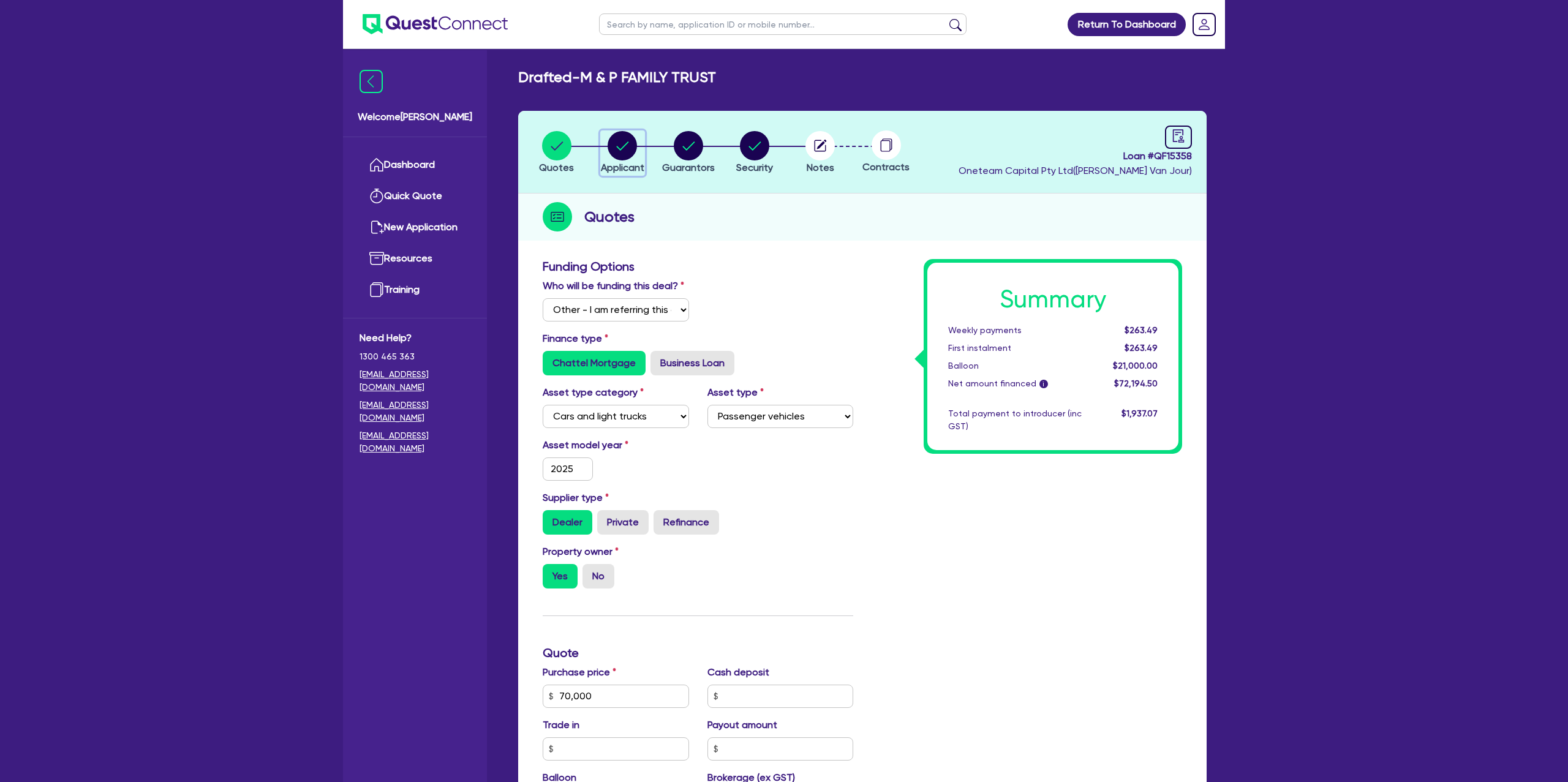
click at [627, 142] on icon "button" at bounding box center [622, 145] width 30 height 30
select select "TRUST"
select select "INDIVIDUAL"
select select "BUILDING_CONSTRUCTION"
select select "TRADES_SERVICES_BUSINESSES_GOVERNMENT"
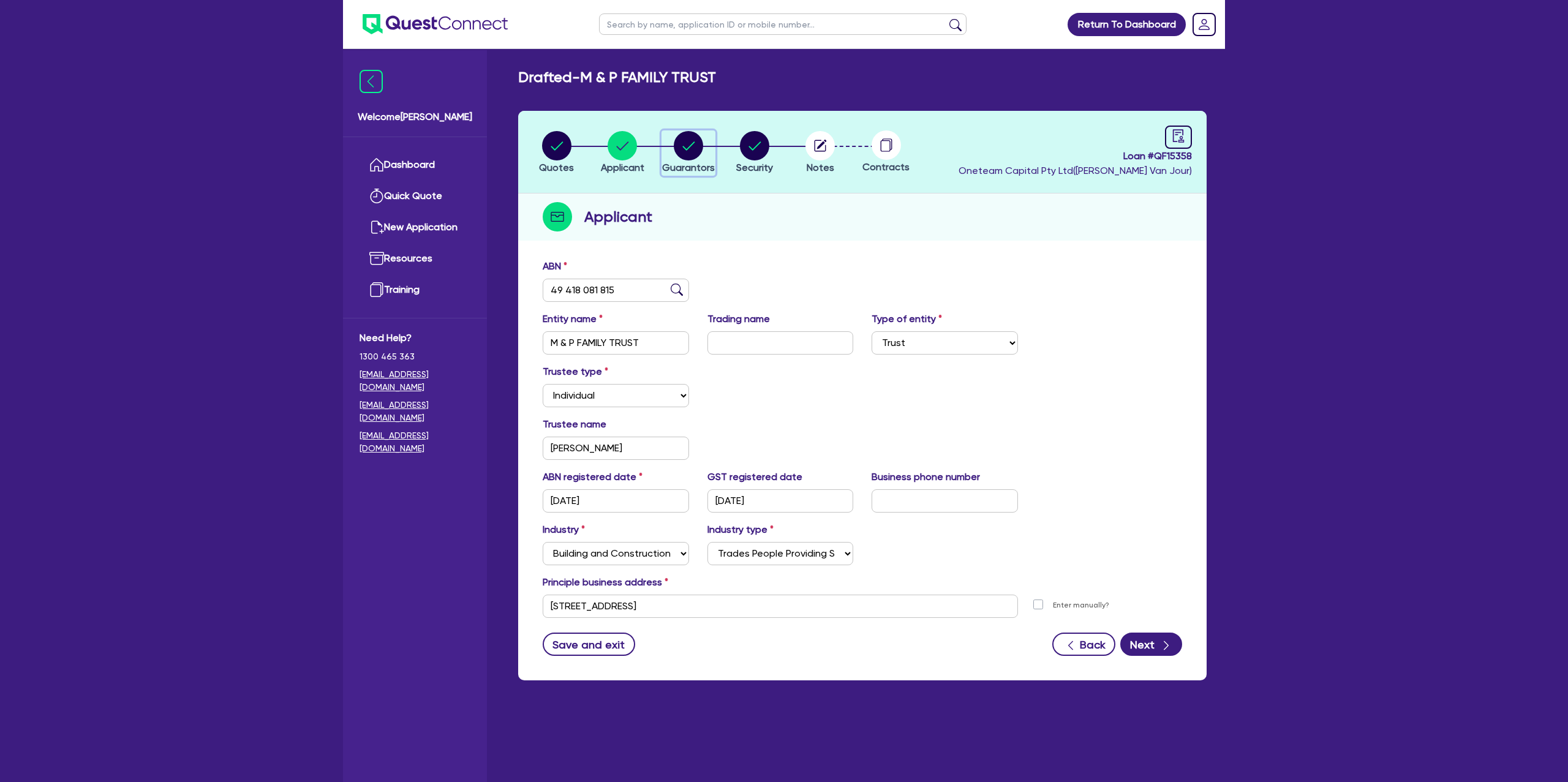
click at [680, 139] on circle "button" at bounding box center [689, 145] width 30 height 30
select select "MR"
select select "VIC"
select select "SINGLE"
select select "PROPERTY"
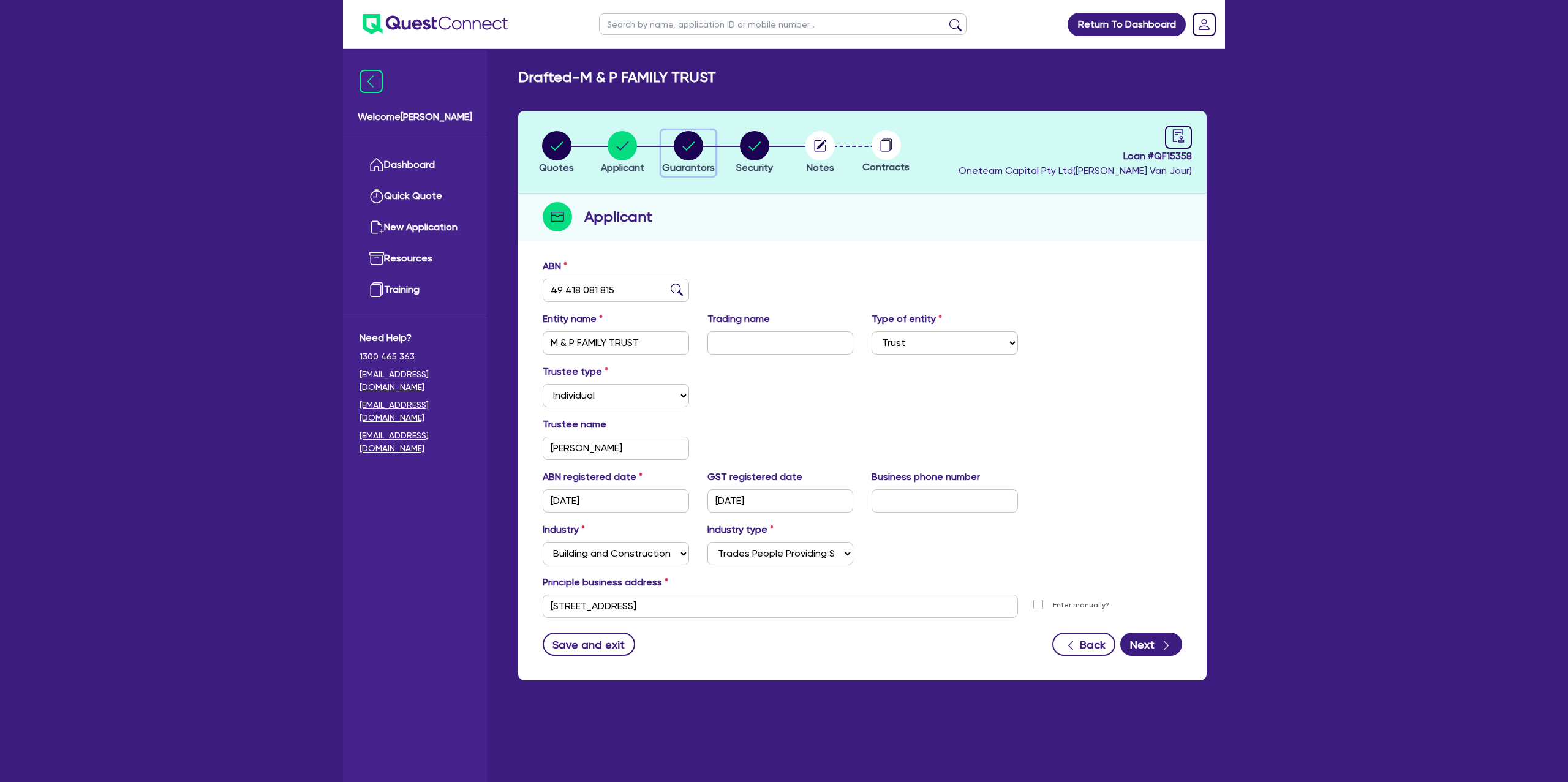
select select "CASH"
select select "MORTGAGE"
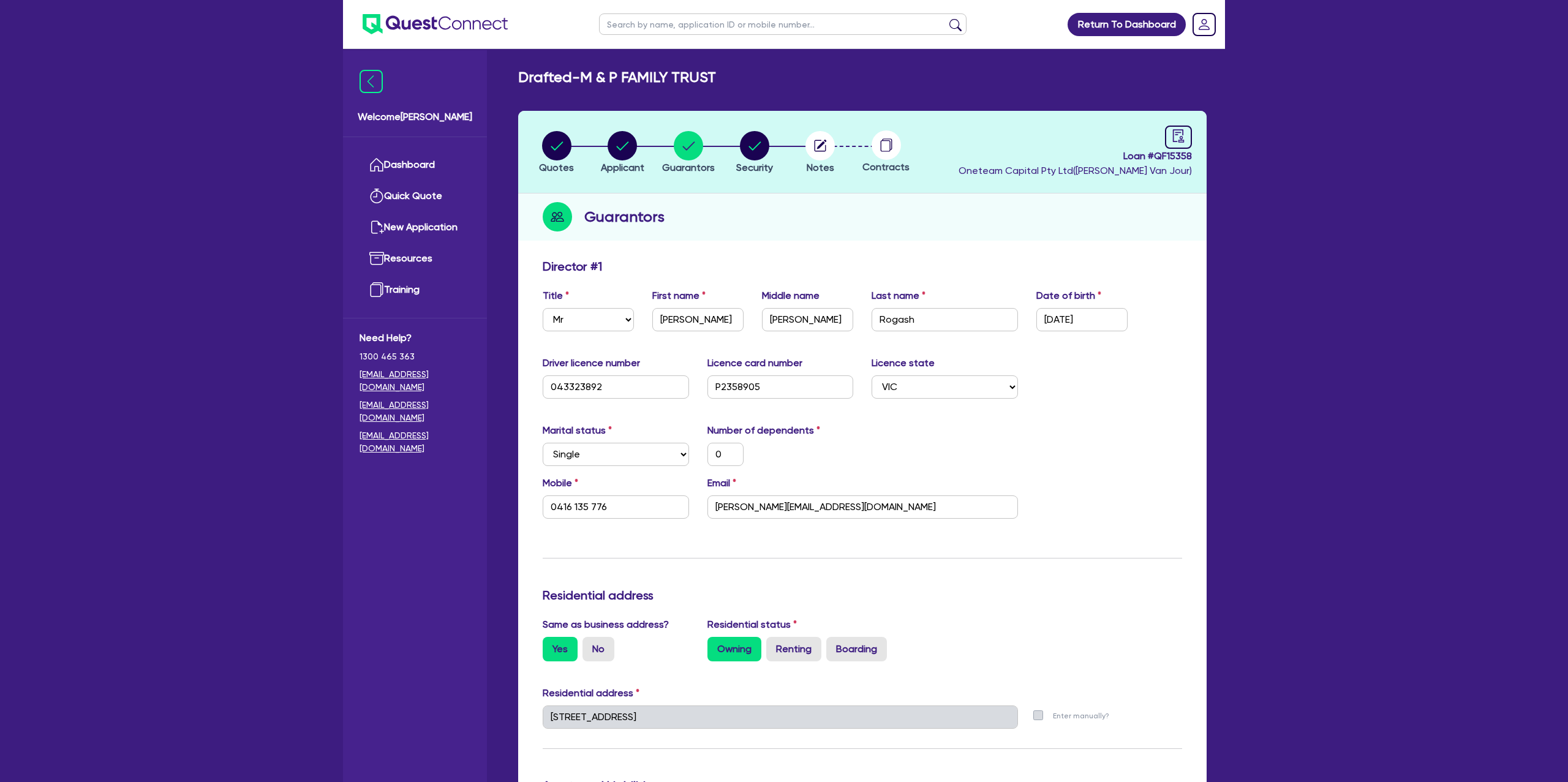
select select "MR"
select select "VIC"
select select "SINGLE"
select select "PROPERTY"
select select "CASH"
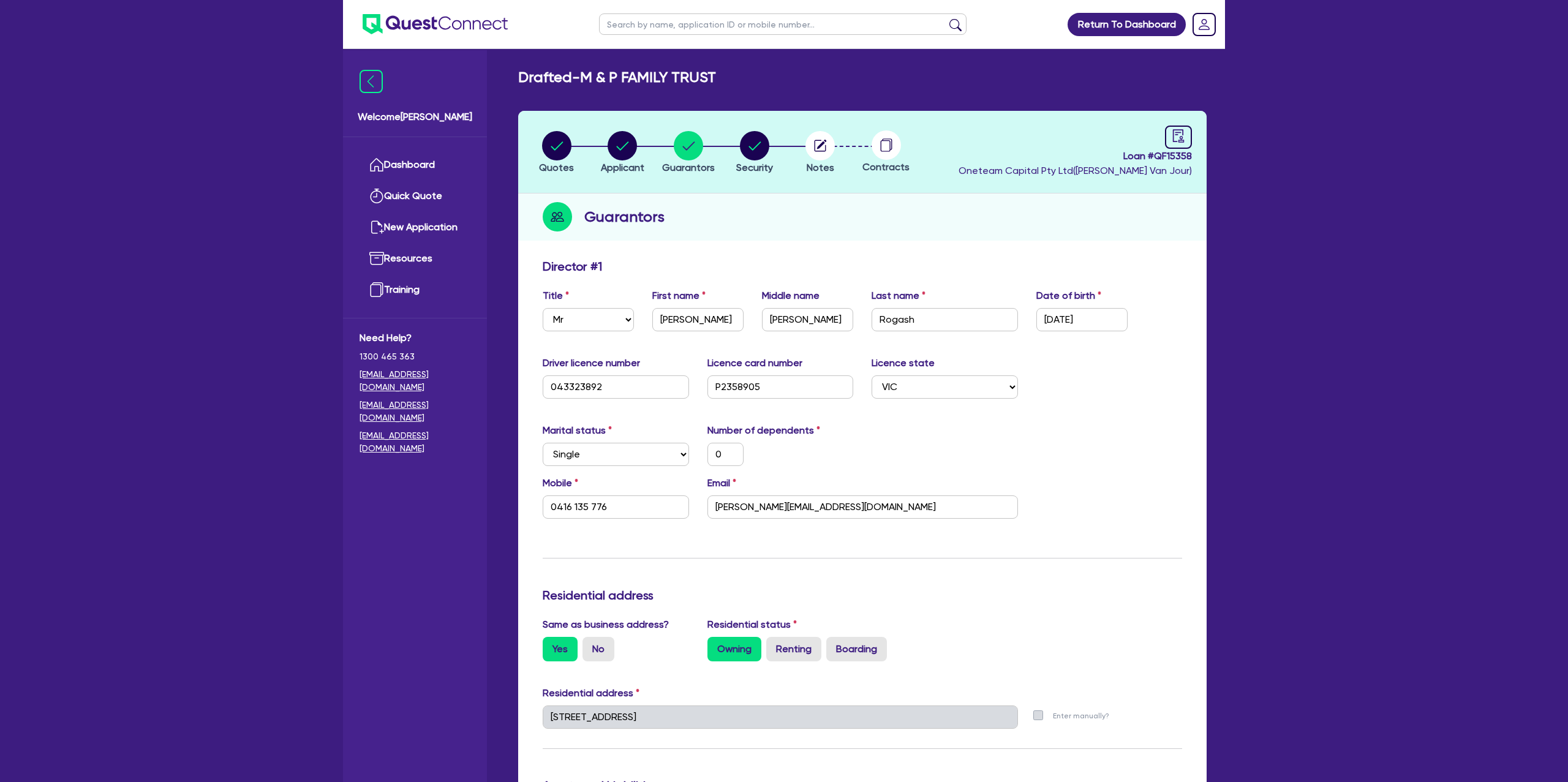
select select "MORTGAGE"
select select "MR"
select select "VIC"
select select "SINGLE"
select select "PROPERTY"
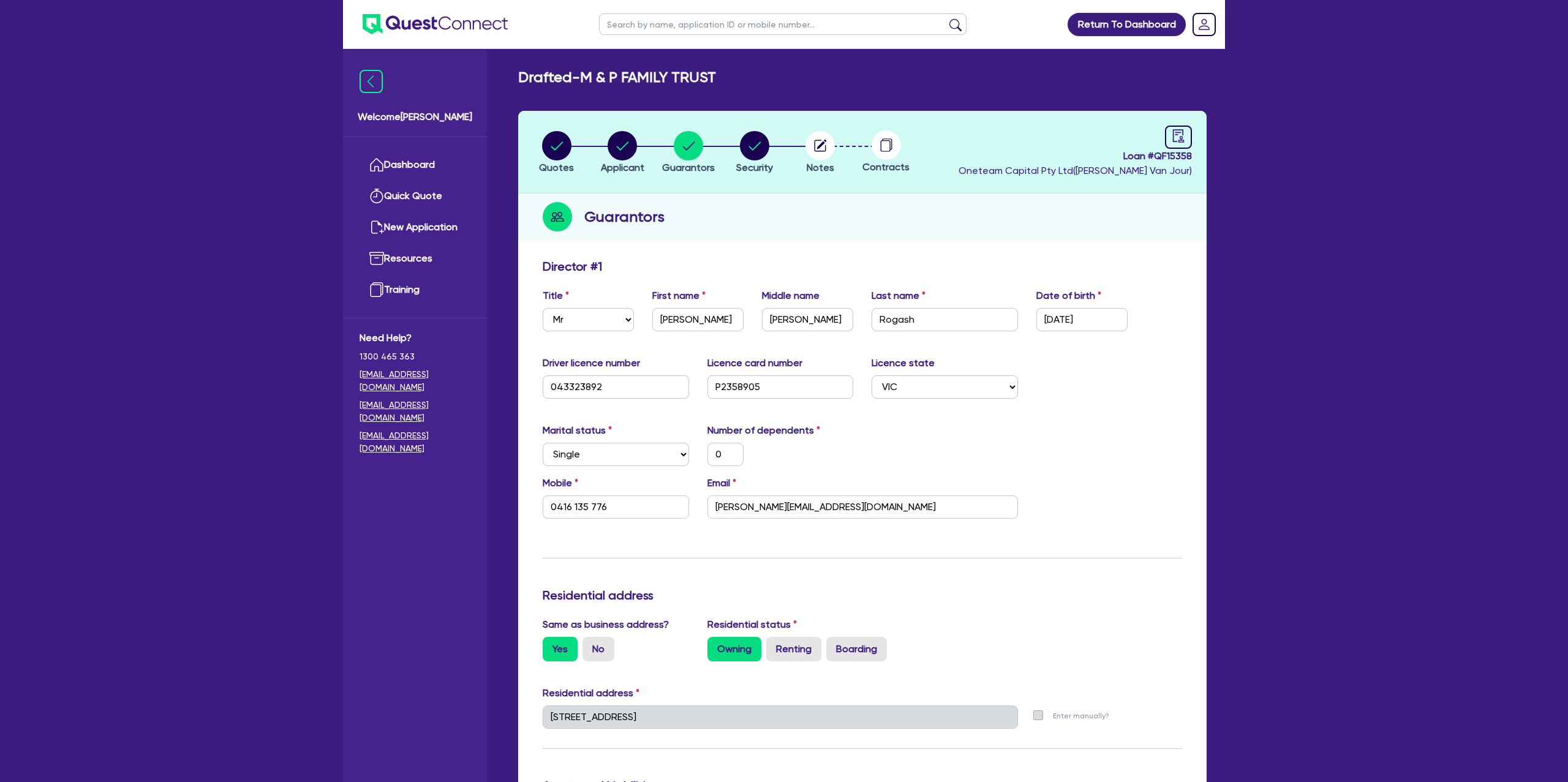
select select "CASH"
select select "MORTGAGE"
